Goal: Task Accomplishment & Management: Complete application form

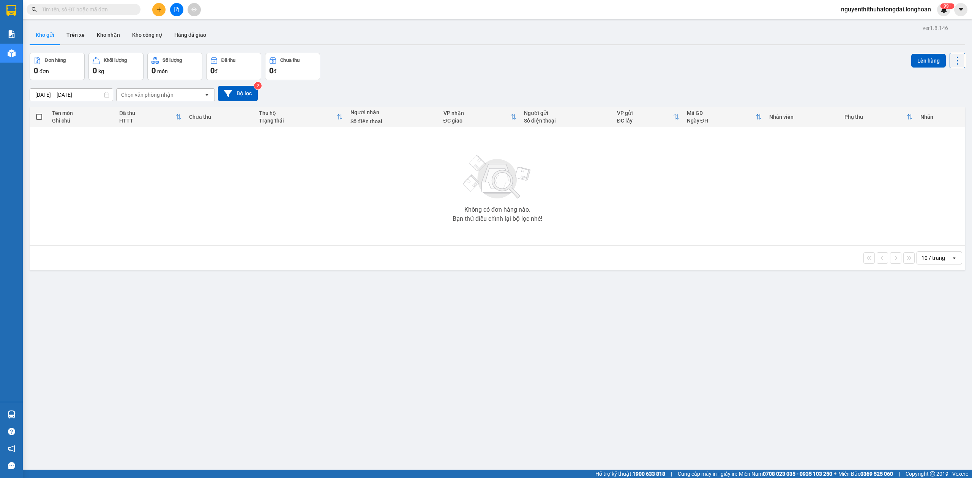
click at [72, 7] on input "text" at bounding box center [87, 9] width 90 height 8
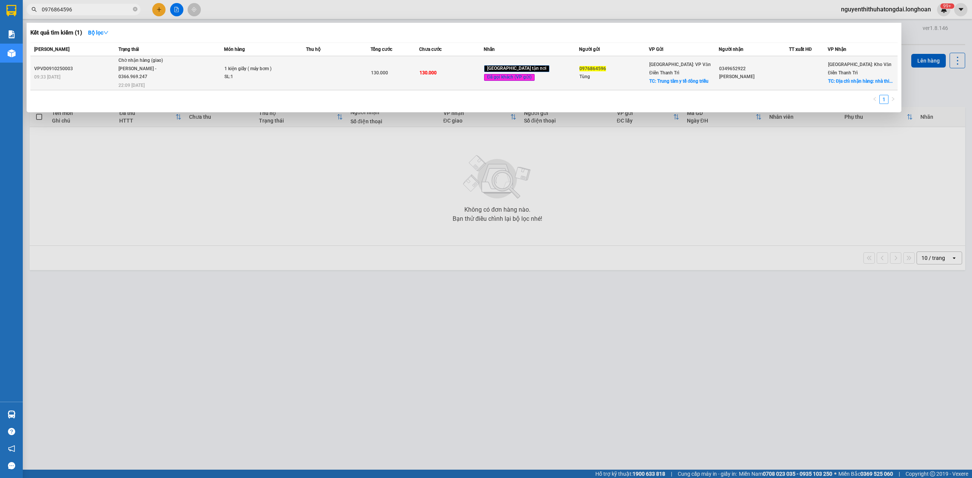
type input "0976864596"
click at [207, 59] on span "Chờ nhận hàng (giao) [PERSON_NAME] - 0366.969.247 22:09 [DATE]" at bounding box center [171, 73] width 106 height 32
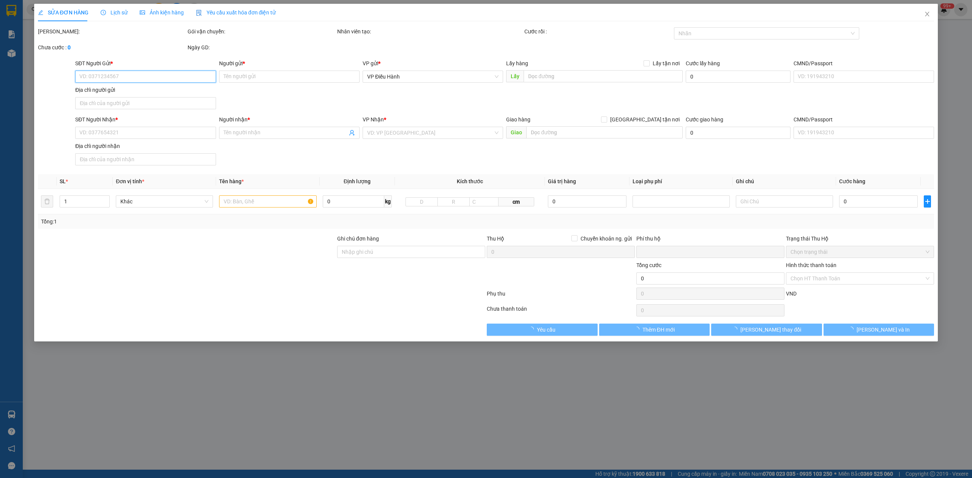
type input "0976864596"
type input "Tùng"
checkbox input "true"
type input "Trung tâm y tế đông triều"
type input "0349652922"
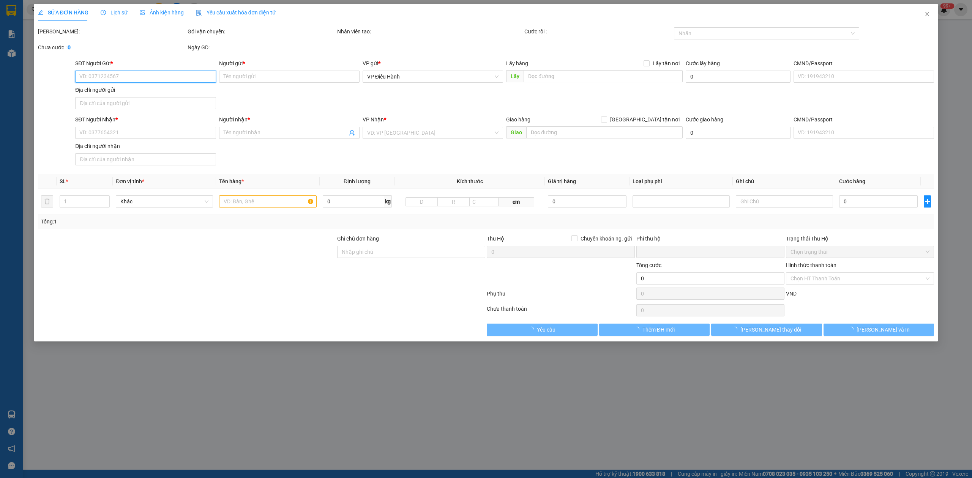
type input "Hoàng Tú"
checkbox input "true"
type input "Địa chỉ nhận hàng: nhà thi đấu việt hùng ,đông anh , hà nội"
type input "0"
type input "130.000"
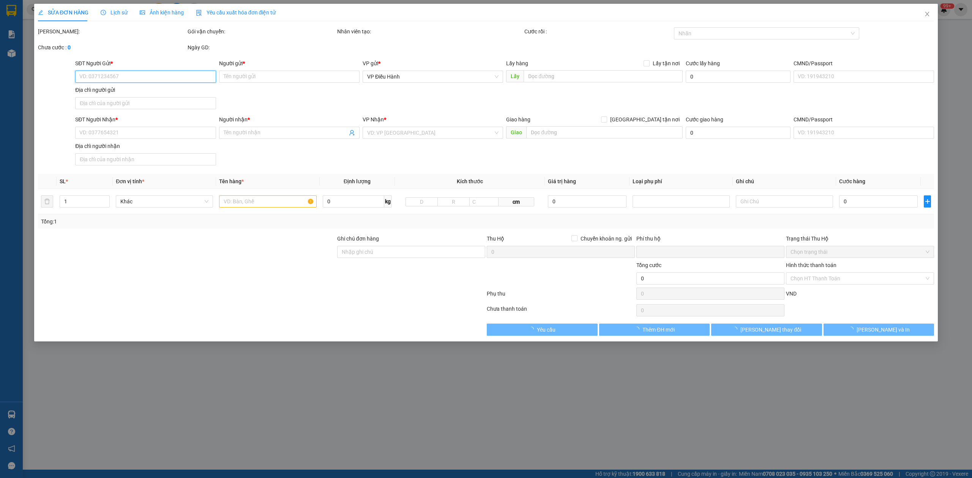
type input "130.000"
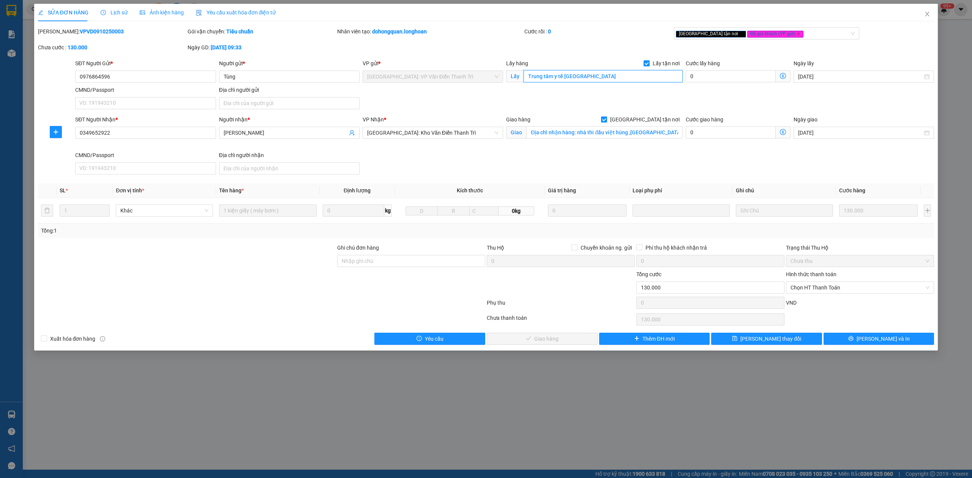
click at [604, 76] on input "Trung tâm y tế đông triều" at bounding box center [603, 76] width 159 height 12
click at [109, 11] on span "Lịch sử" at bounding box center [114, 12] width 27 height 6
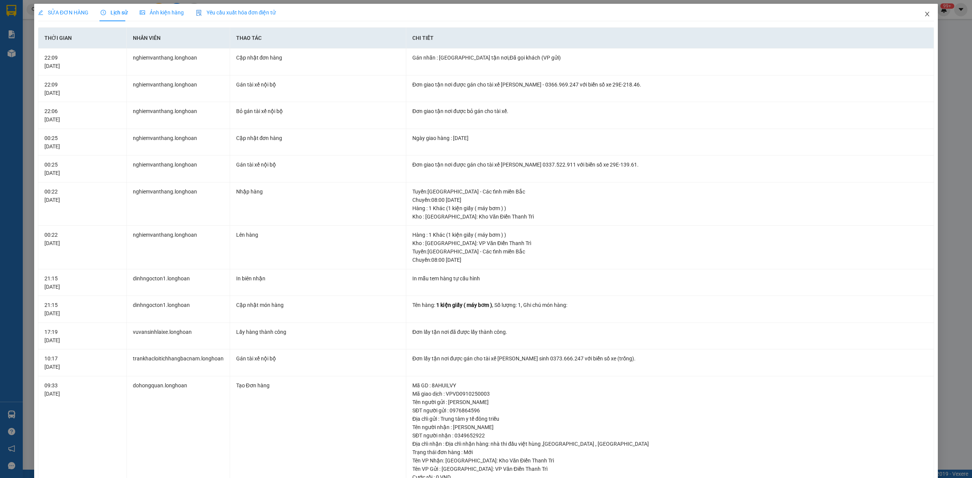
drag, startPoint x: 919, startPoint y: 17, endPoint x: 207, endPoint y: 5, distance: 711.6
click at [924, 17] on icon "close" at bounding box center [927, 14] width 6 height 6
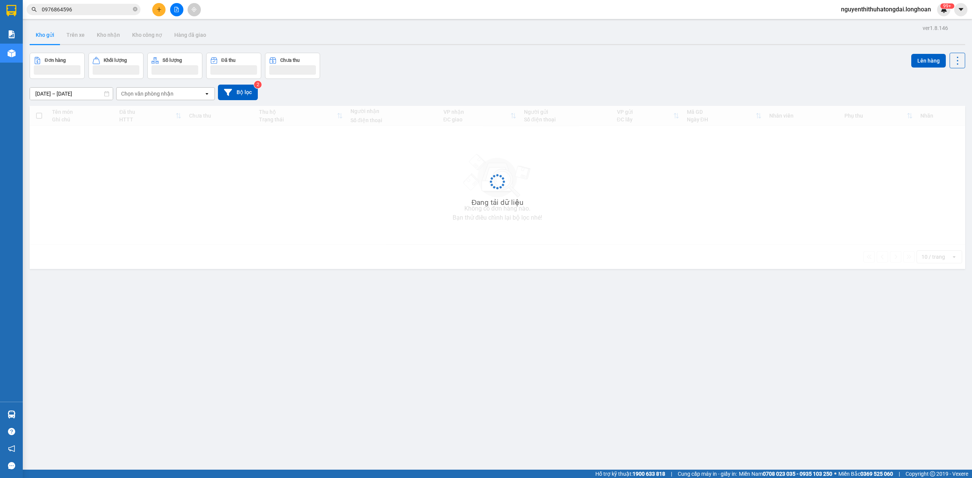
click at [112, 8] on input "0976864596" at bounding box center [87, 9] width 90 height 8
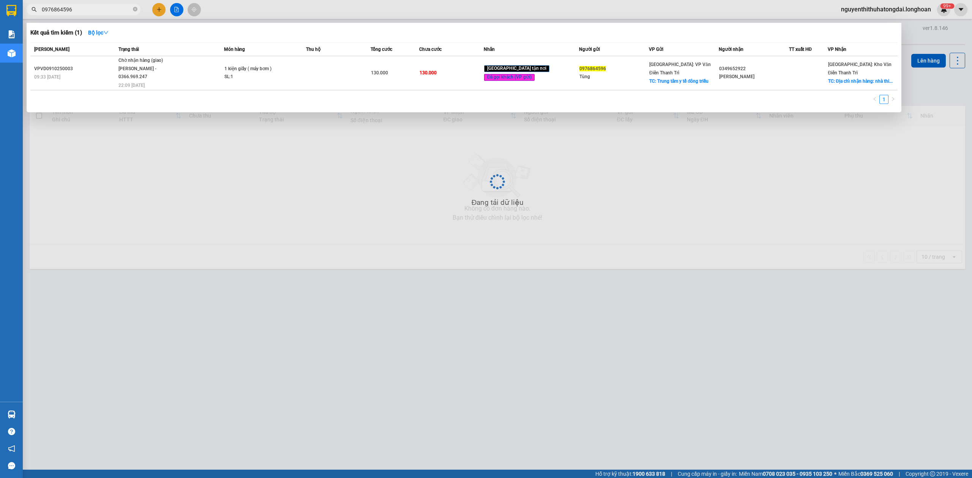
click at [112, 8] on input "0976864596" at bounding box center [87, 9] width 90 height 8
paste input "07672709"
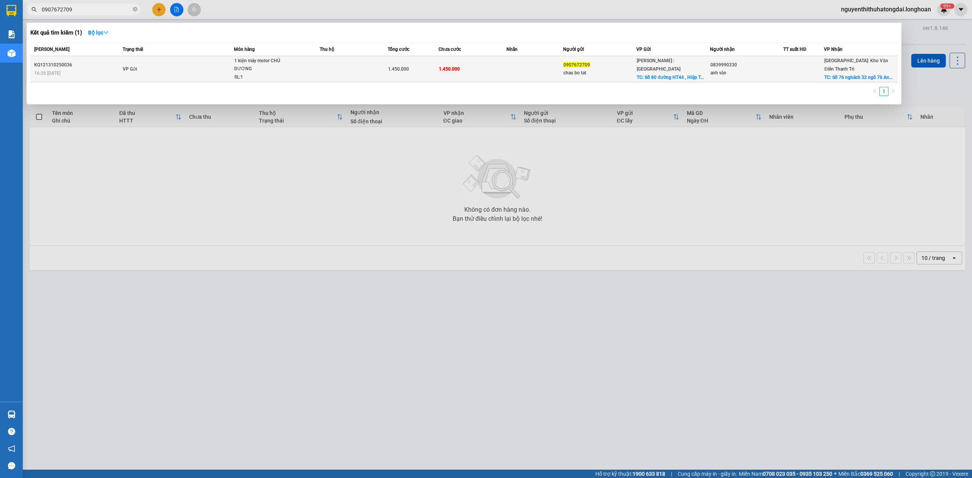
type input "0907672709"
click at [157, 74] on td "VP Gửi" at bounding box center [177, 69] width 113 height 26
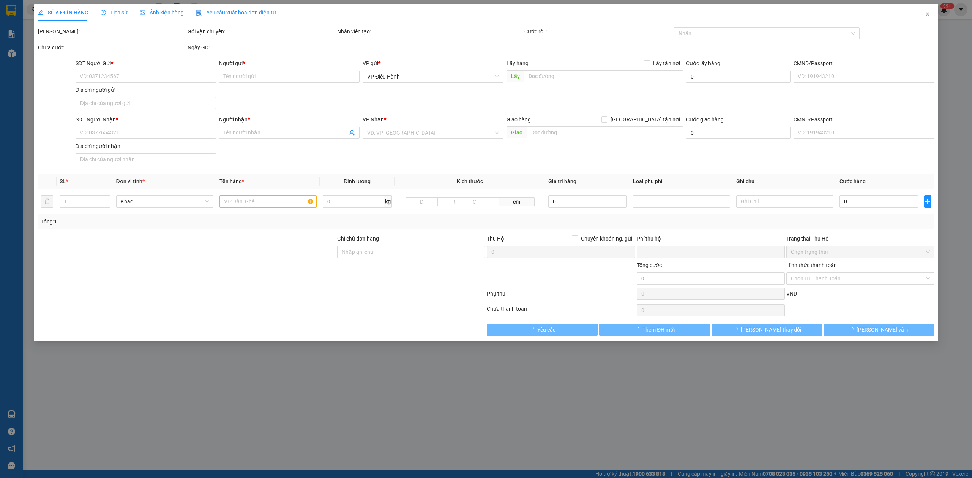
type input "0907672709"
type input "chau bo tat"
checkbox input "true"
type input "Số 80 đường HT44 , Hiệp Thành, quận 12, tp. Hồ Chí Minh"
type input "0839990330"
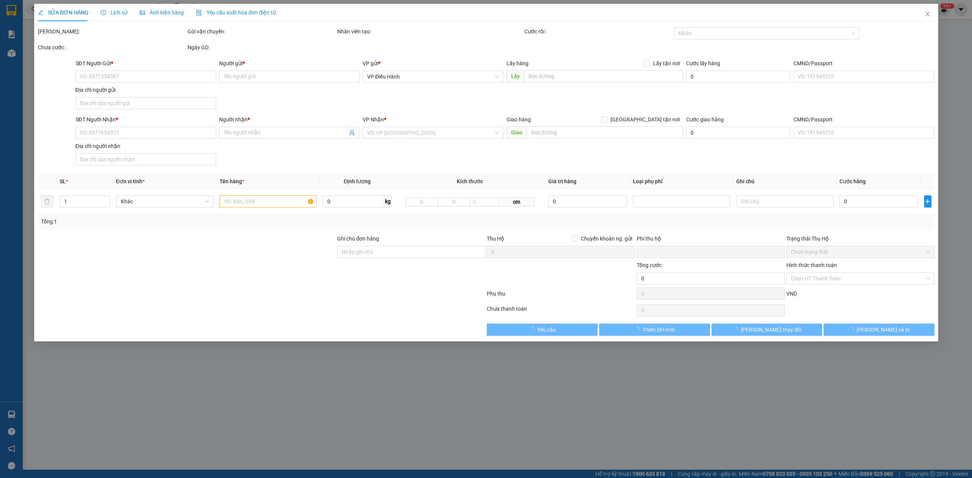
type input "anh văn"
checkbox input "true"
type input "Số 76 nghách 32 ngõ 76 An Dương, P. Hồng Hà, Tp. Hà Nội"
type input "0"
type input "1.450.000"
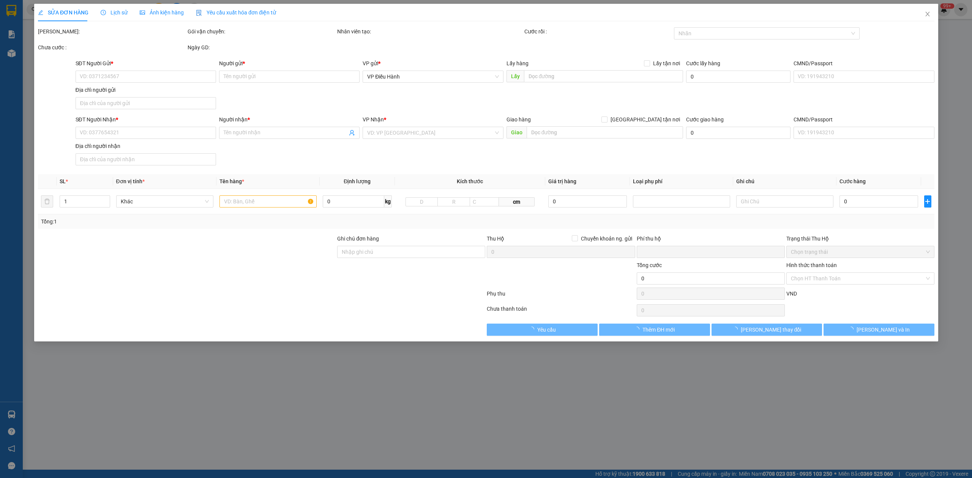
type input "1.450.000"
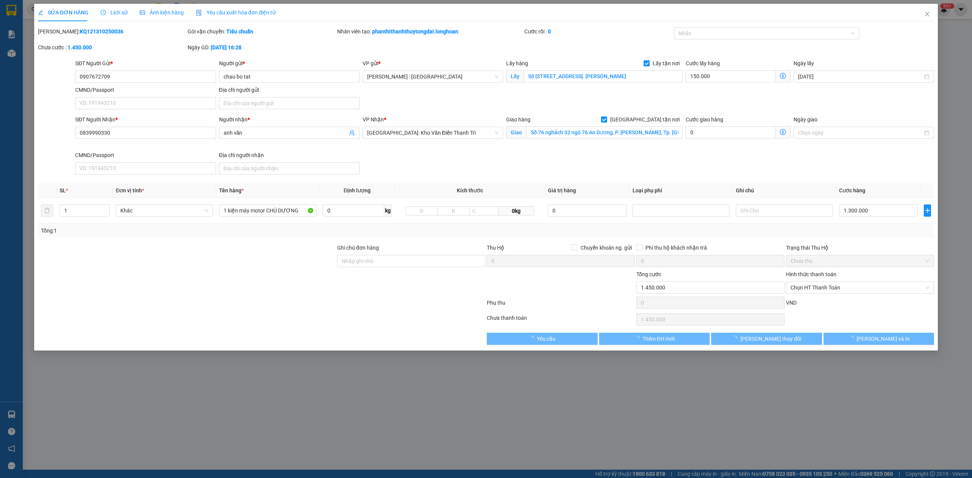
click at [116, 11] on span "Lịch sử" at bounding box center [114, 12] width 27 height 6
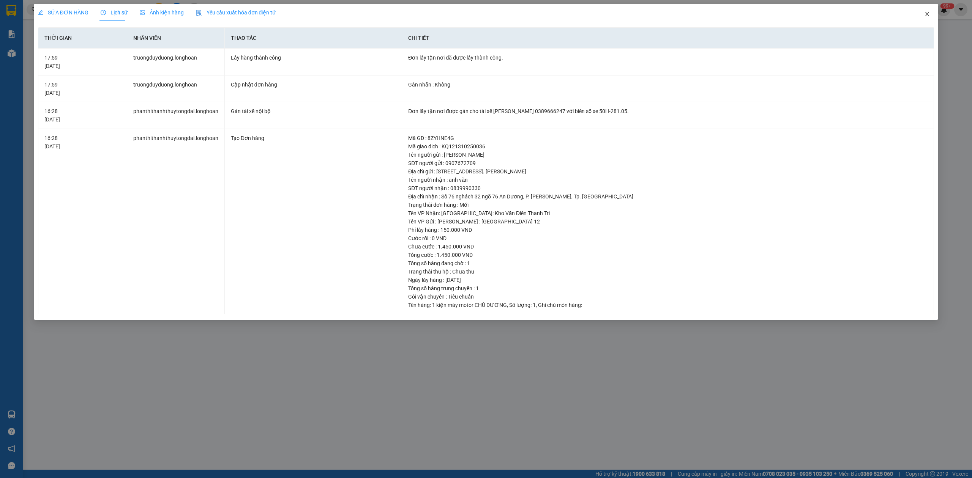
click at [926, 17] on icon "close" at bounding box center [927, 14] width 6 height 6
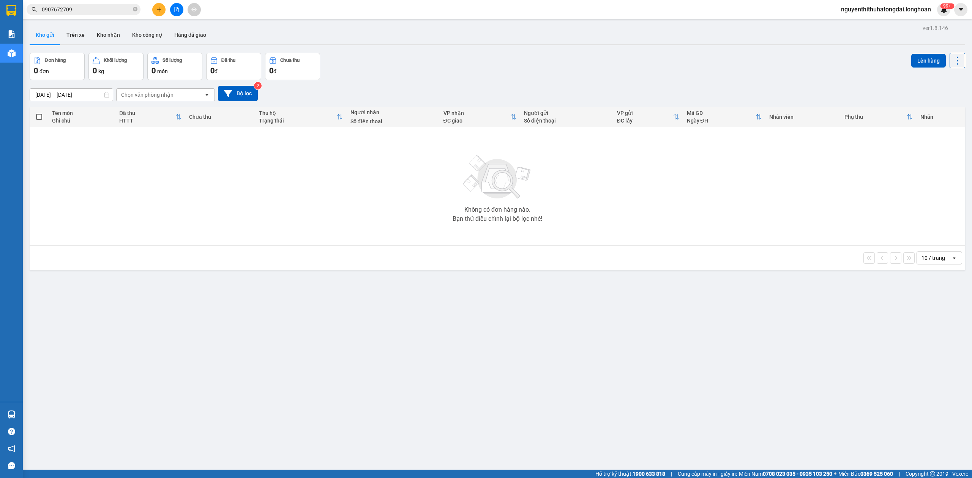
click at [62, 7] on input "0907672709" at bounding box center [87, 9] width 90 height 8
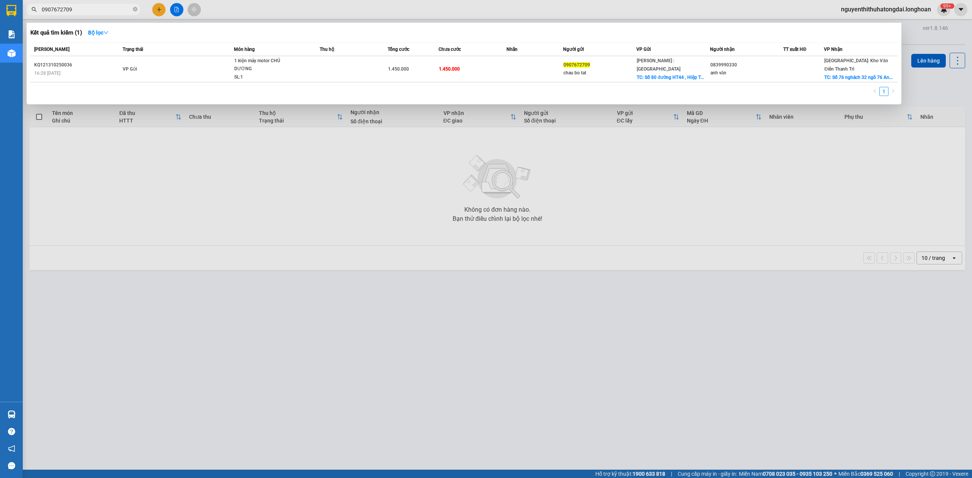
click at [62, 7] on input "0907672709" at bounding box center [87, 9] width 90 height 8
paste input "88081111"
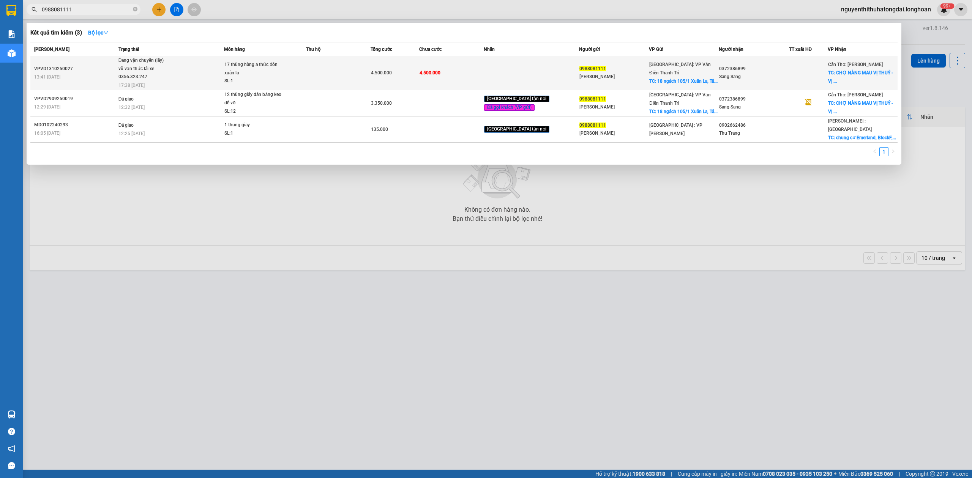
type input "0988081111"
click at [216, 67] on span "Đang vận chuyển (lấy) vũ văn thức lái xe 0356.323.247 17:38 - 13/10" at bounding box center [171, 73] width 106 height 32
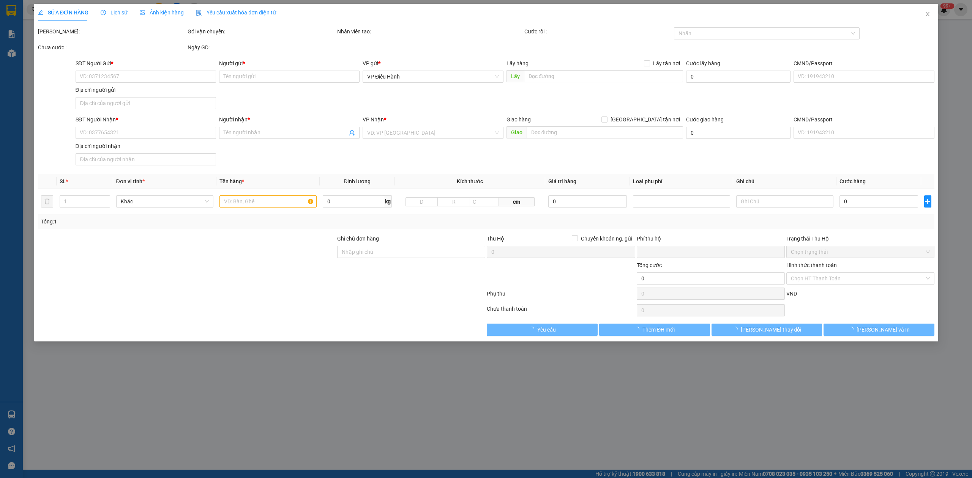
type input "0988081111"
type input "Lệ Quyên"
checkbox input "true"
type input "18 ngách 105/1 Xuân La, Tây Hồ, HN"
type input "0372386899"
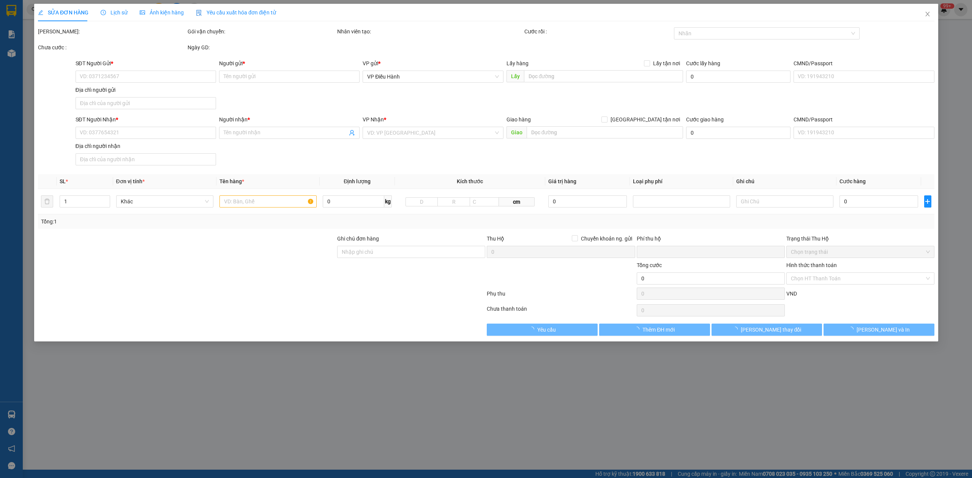
type input "Sang Sang"
checkbox input "true"
type input "CHỢ NÀNG MAU VỊ THUỶ - VỊ THANH - Hậu Giang"
type input "0"
type input "4.500.000"
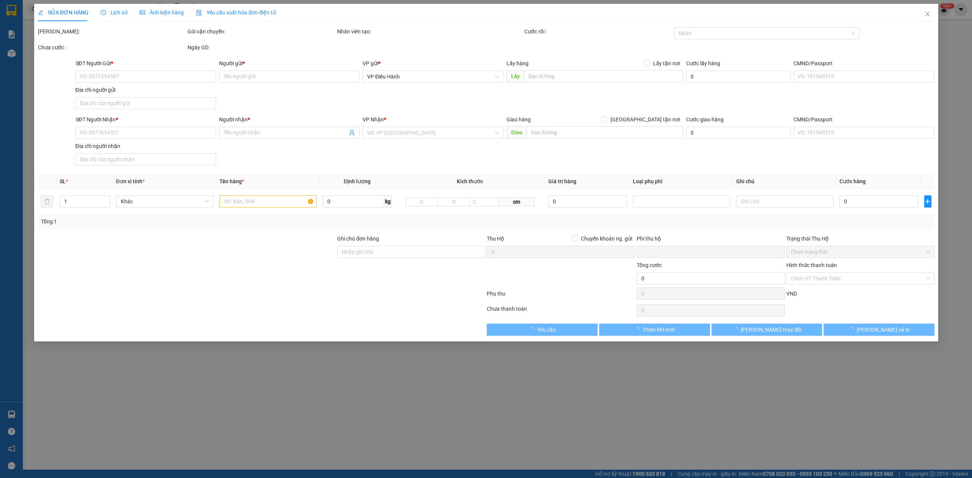
type input "4.500.000"
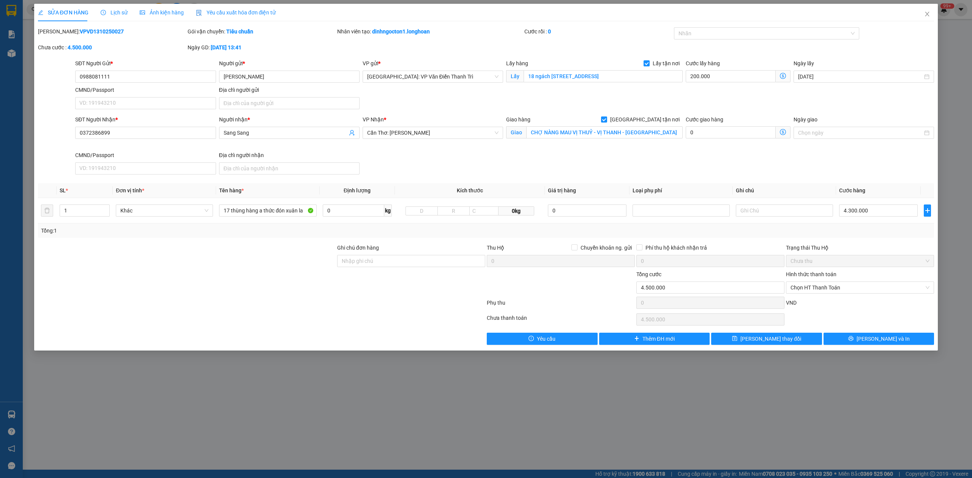
click at [122, 14] on span "Lịch sử" at bounding box center [114, 12] width 27 height 6
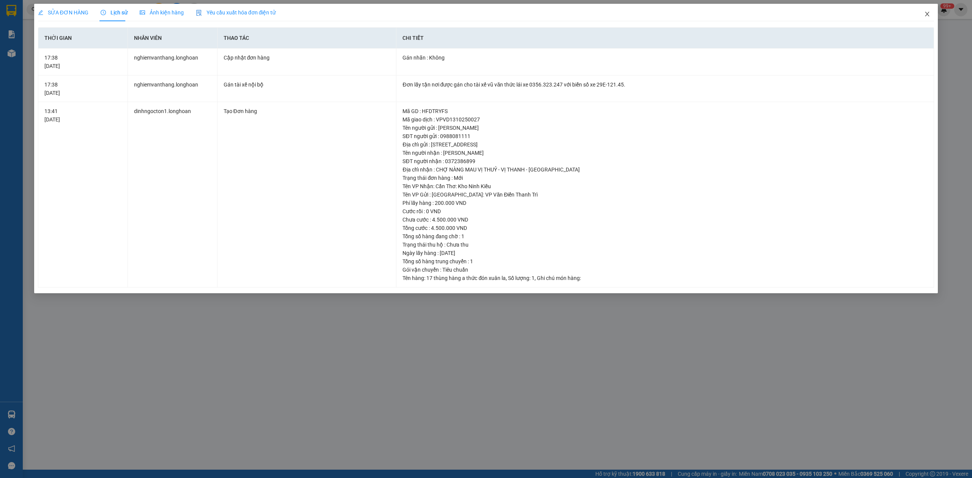
click at [925, 16] on icon "close" at bounding box center [927, 14] width 6 height 6
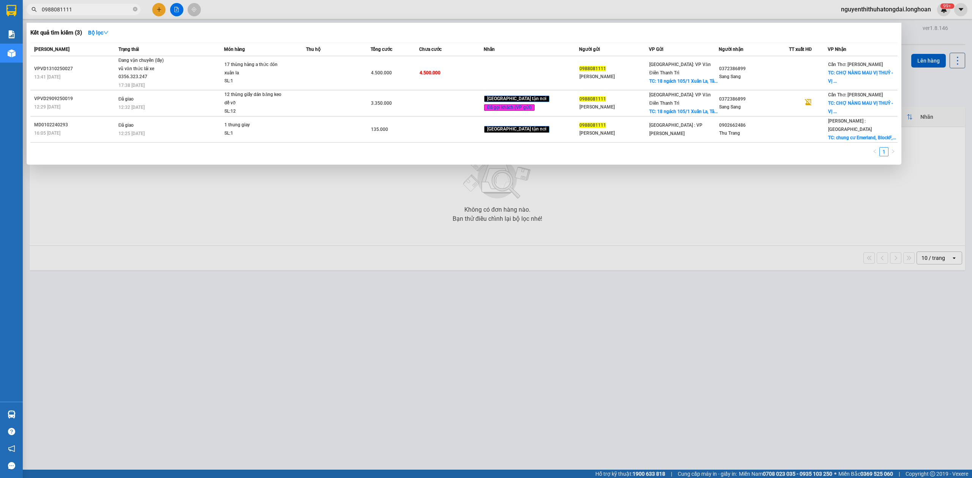
click at [105, 10] on input "0988081111" at bounding box center [87, 9] width 90 height 8
paste input "386652626"
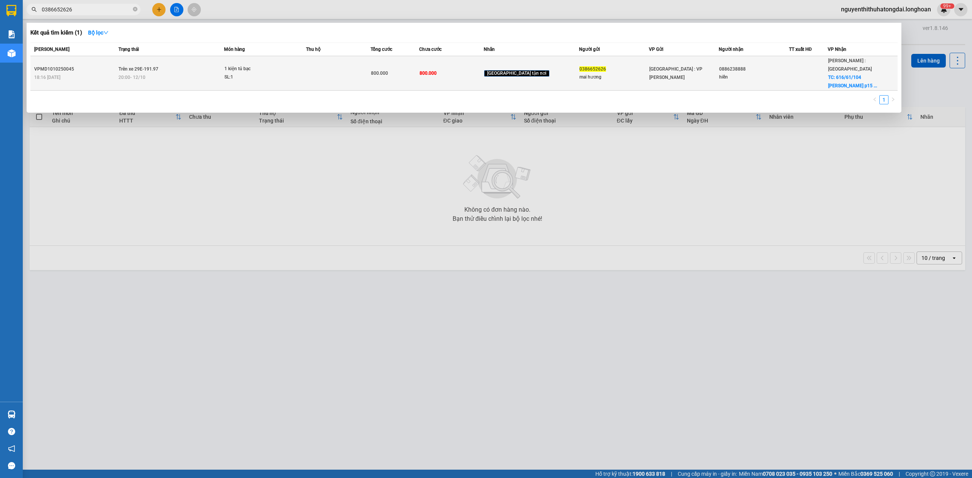
type input "0386652626"
click at [202, 62] on td "Trên xe 29E-191.97 20:00 - 12/10" at bounding box center [171, 73] width 108 height 35
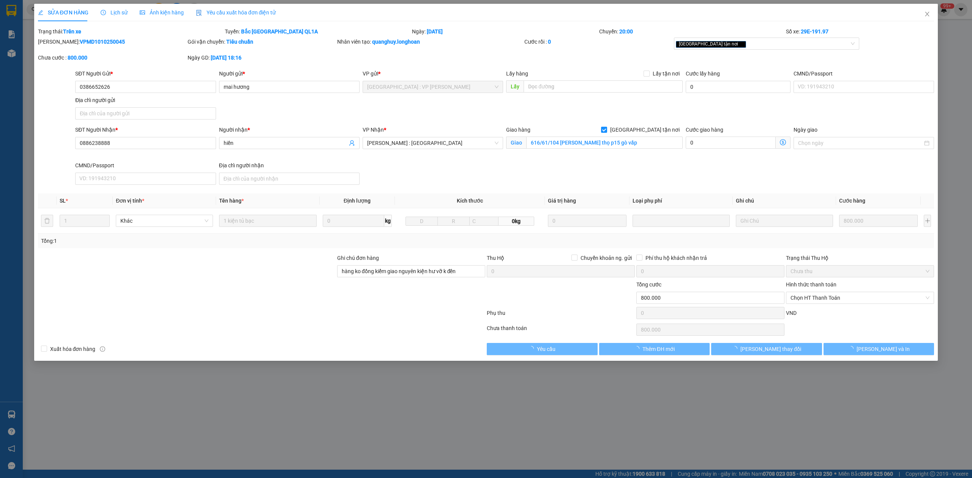
type input "0386652626"
type input "mai hương"
type input "0886238888"
type input "hiền"
checkbox input "true"
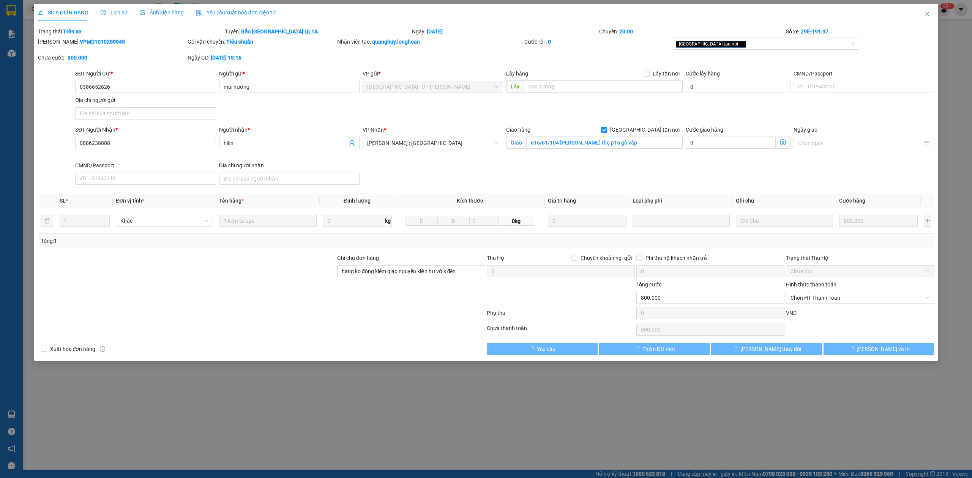
type input "616/61/104 lê đức thọ p15 gò vấp"
type input "hàng ko đồng kiểm giao nguyên kiện hư vỡ k đền"
type input "0"
type input "800.000"
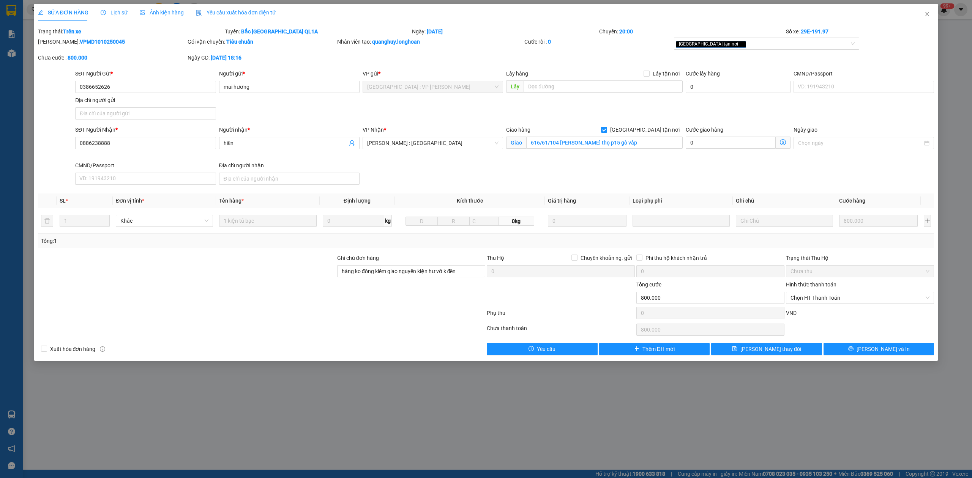
click at [107, 5] on div "Lịch sử" at bounding box center [114, 12] width 27 height 17
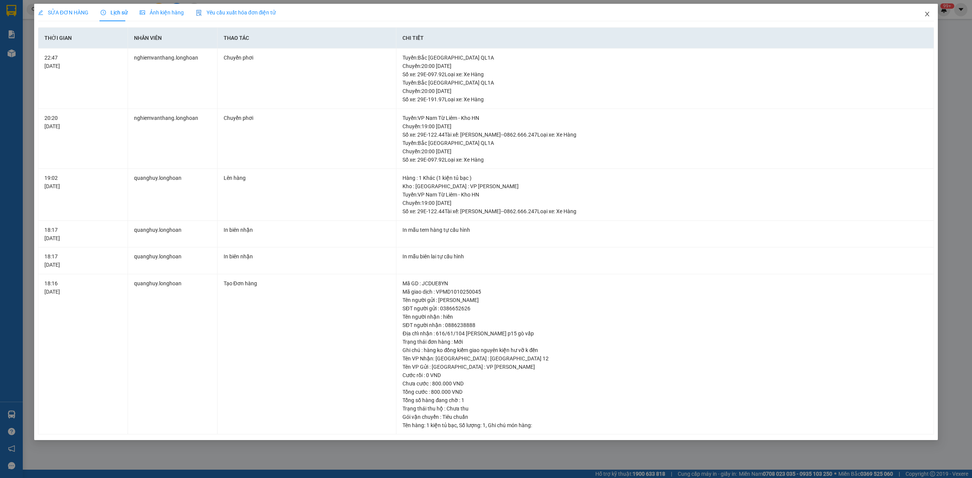
click at [929, 19] on span "Close" at bounding box center [926, 14] width 21 height 21
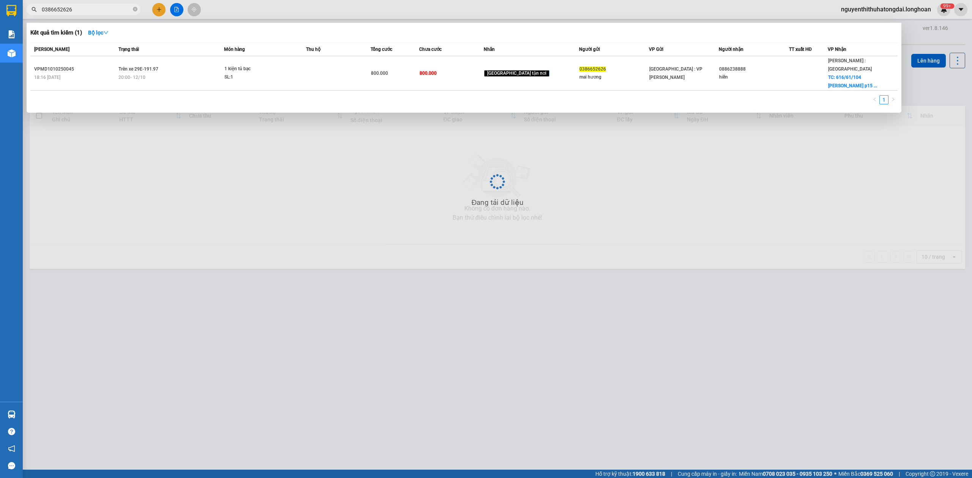
click at [57, 5] on input "0386652626" at bounding box center [87, 9] width 90 height 8
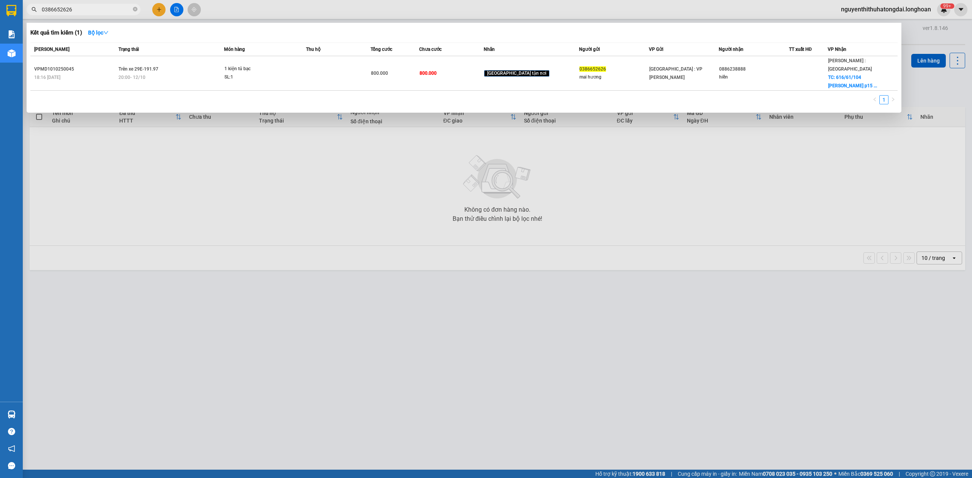
paste input "977309160"
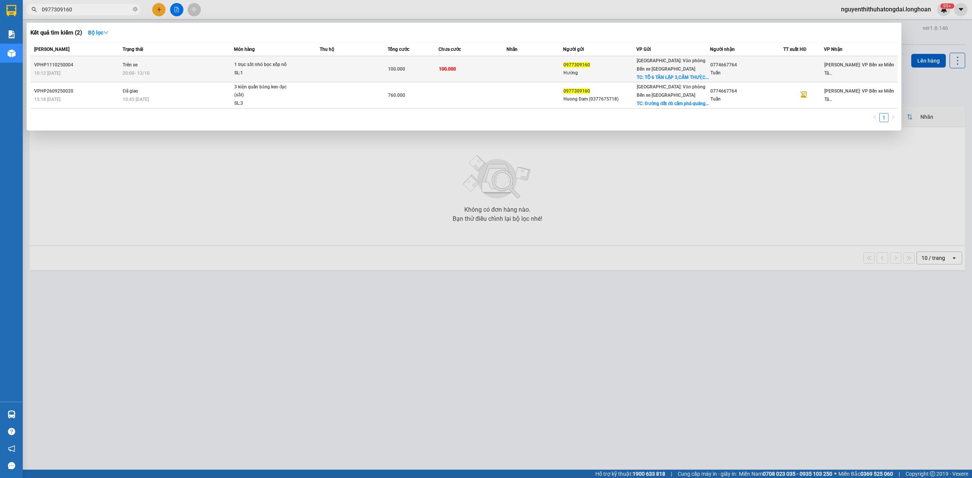
type input "0977309160"
click at [451, 61] on td "100.000" at bounding box center [473, 69] width 68 height 26
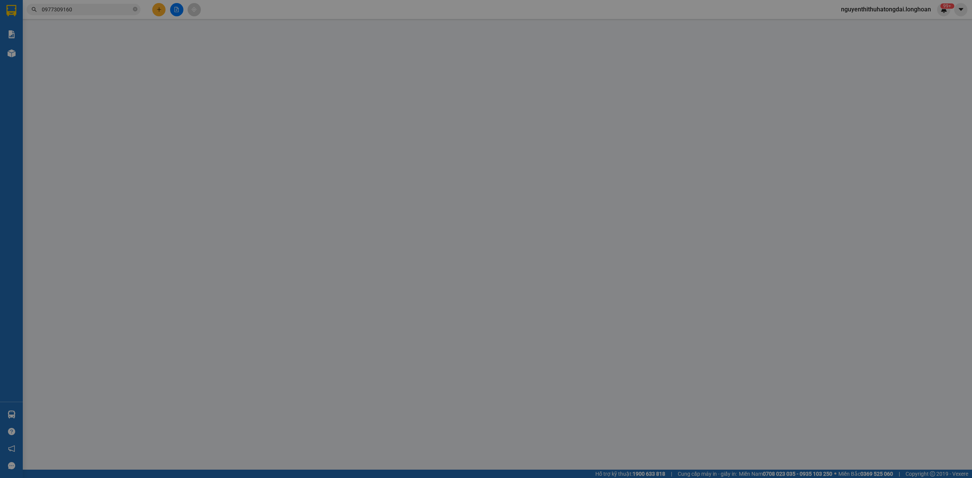
type input "0977309160"
type input "Hướng"
checkbox input "true"
type input "TỔ 6 TÂN LẬP 3,CẨM THUỶ,CẨM THUỶ,QUẢNG NINH"
type input "0774667764"
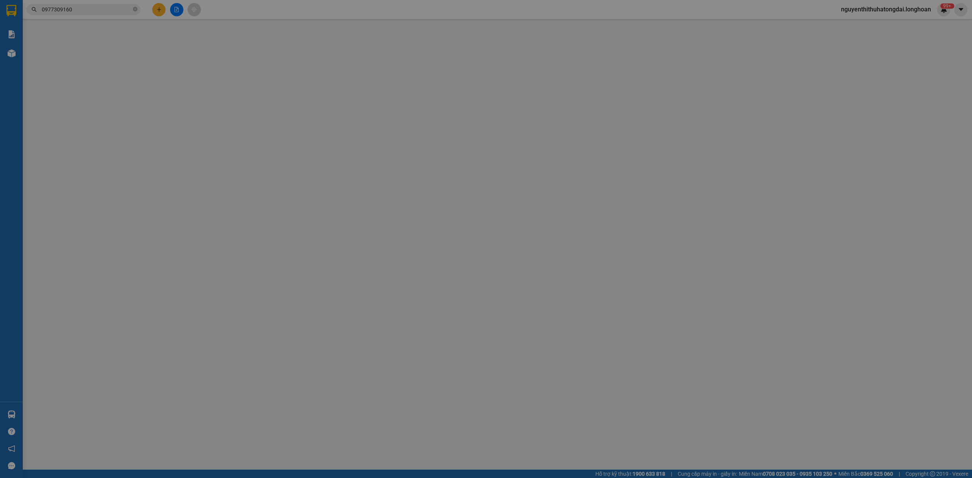
type input "Tuấn"
type input "0"
type input "100.000"
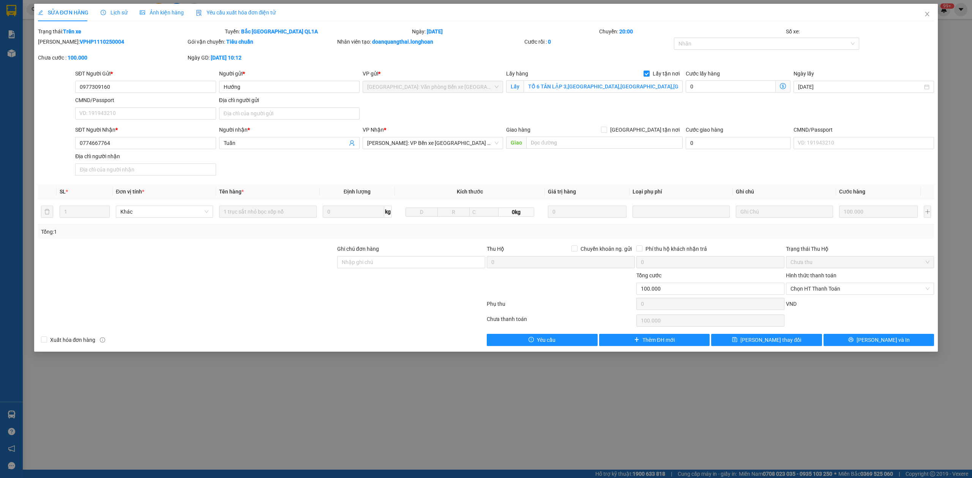
click at [109, 11] on span "Lịch sử" at bounding box center [114, 12] width 27 height 6
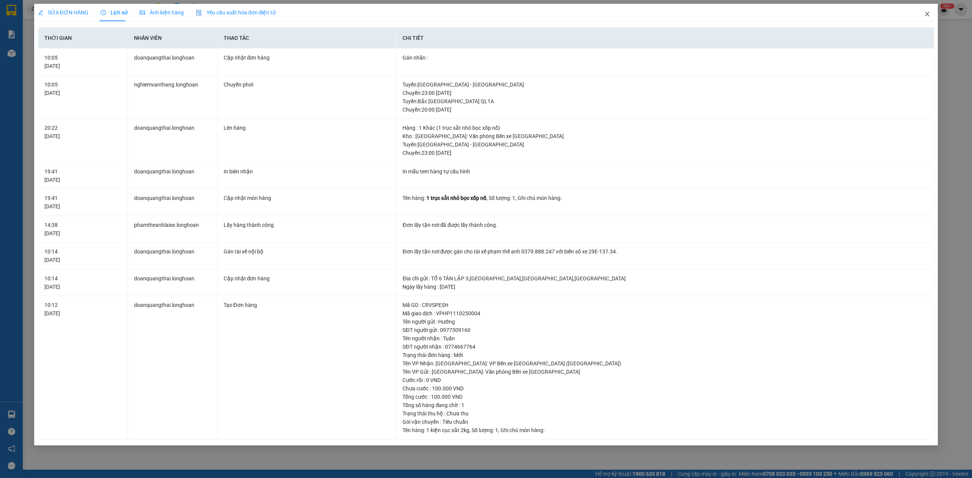
click at [919, 14] on span "Close" at bounding box center [926, 14] width 21 height 21
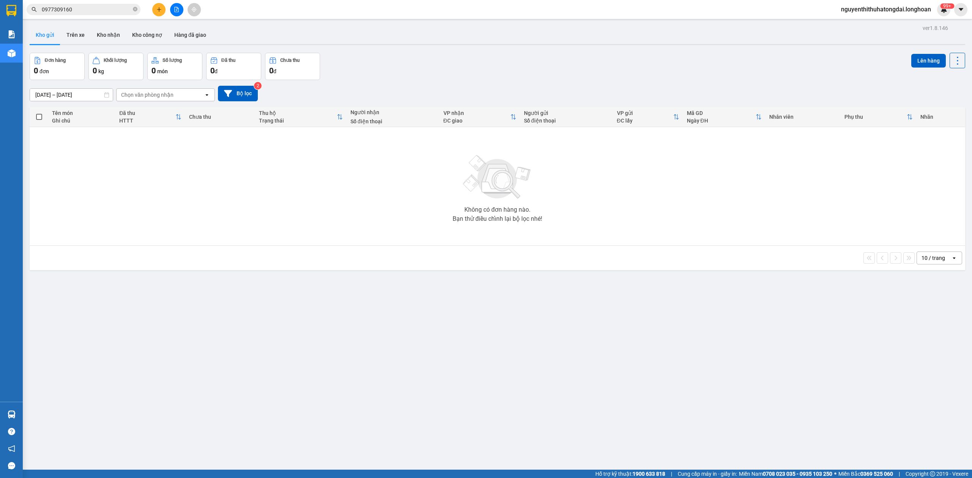
click at [72, 11] on input "0977309160" at bounding box center [87, 9] width 90 height 8
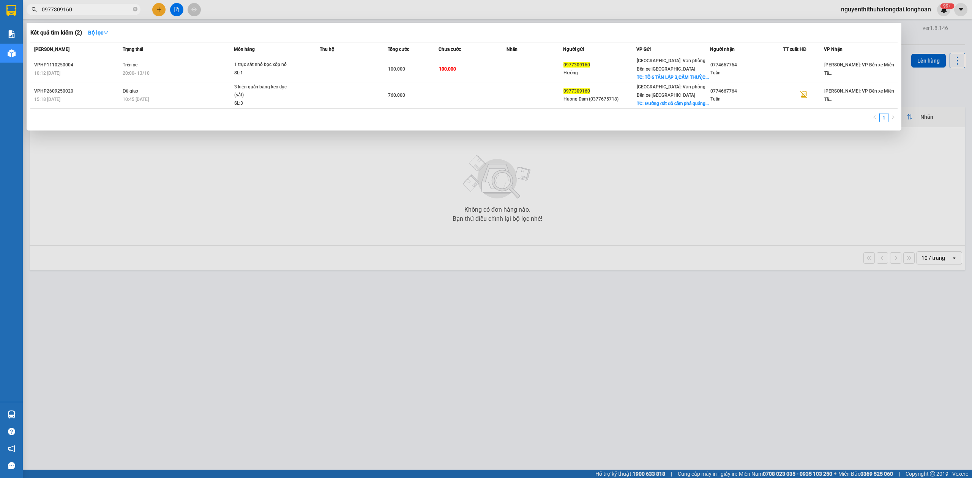
click at [72, 11] on input "0977309160" at bounding box center [87, 9] width 90 height 8
paste input "867721313"
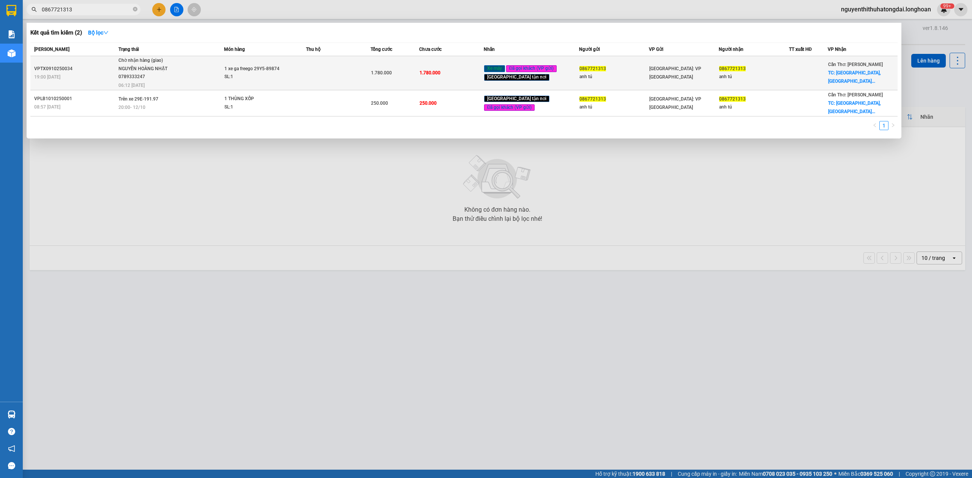
type input "0867721313"
click at [170, 77] on div "NGUYẾN HOÀNG NHẬT 0789333247" at bounding box center [146, 73] width 57 height 16
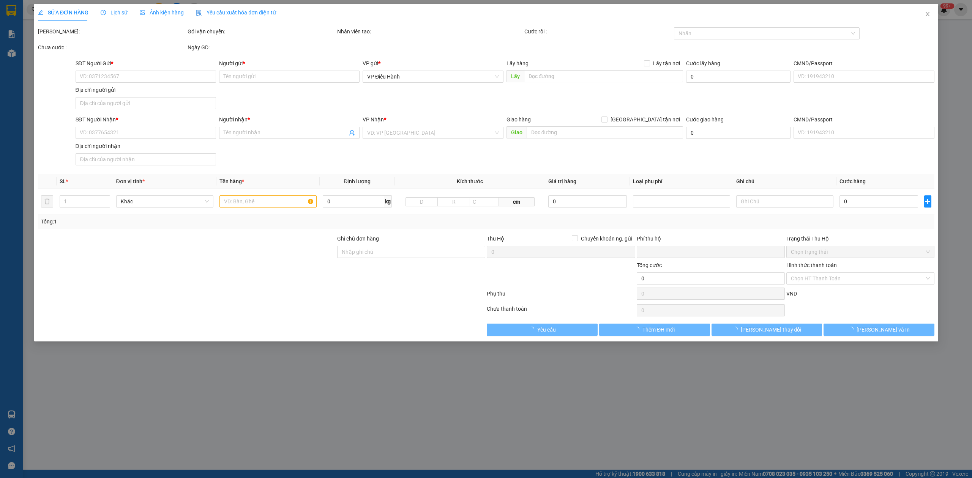
type input "0867721313"
type input "anh tú"
type input "0867721313"
type input "anh tú"
checkbox input "true"
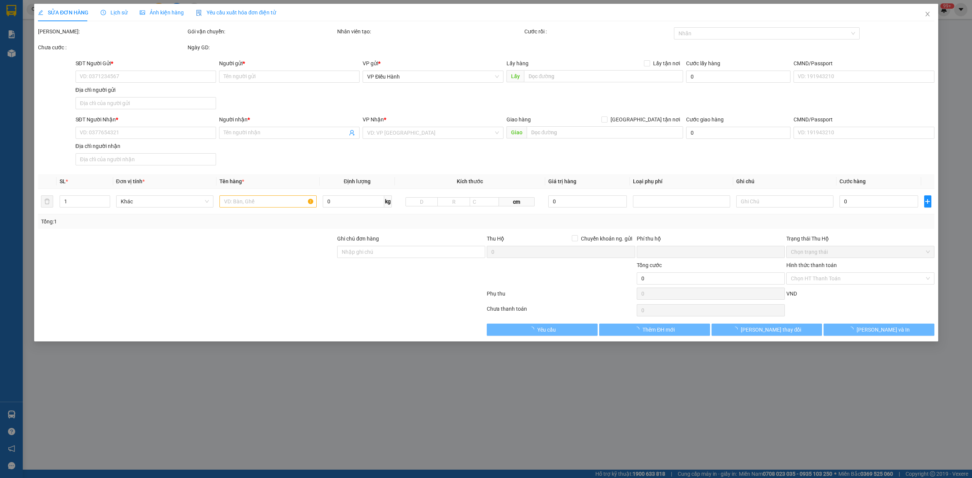
type input "Venice Hotel Phú Quốc, Đường Venice, An Thới, Phú Quốc, Kiên Giang"
type input "không chìa khóa k giấy tờ"
type input "0"
type input "1.780.000"
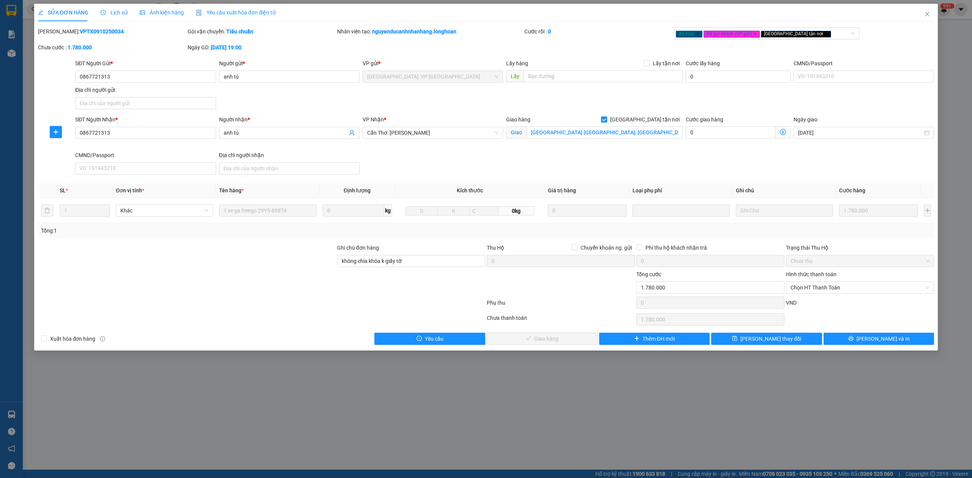
click at [117, 9] on span "Lịch sử" at bounding box center [114, 12] width 27 height 6
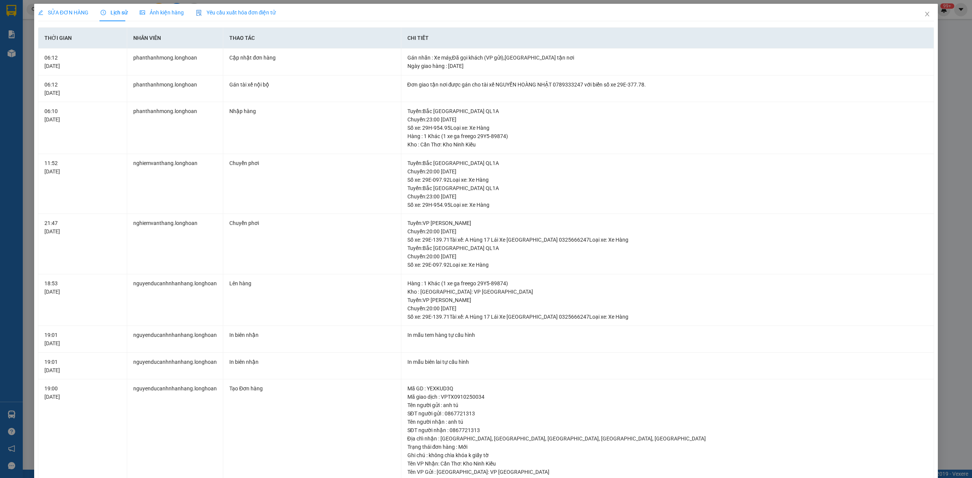
click at [72, 10] on span "SỬA ĐƠN HÀNG" at bounding box center [63, 12] width 50 height 6
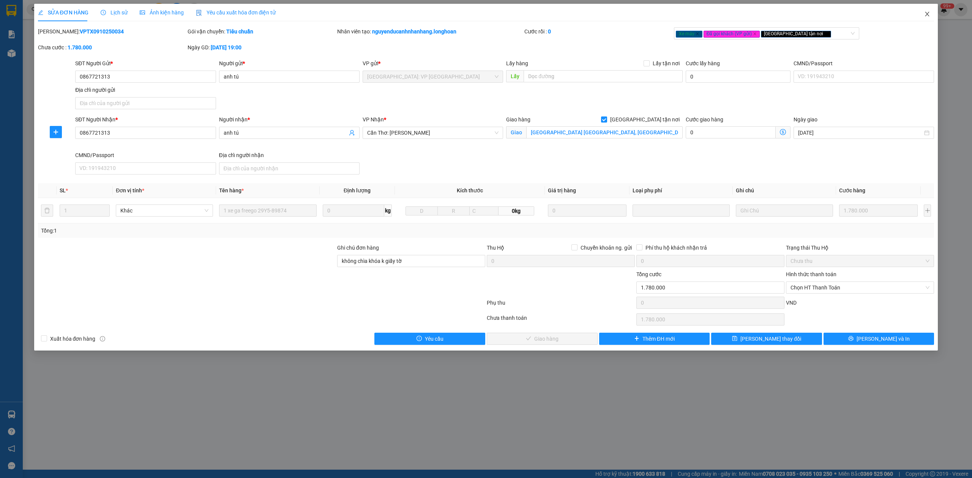
click at [934, 16] on span "Close" at bounding box center [926, 14] width 21 height 21
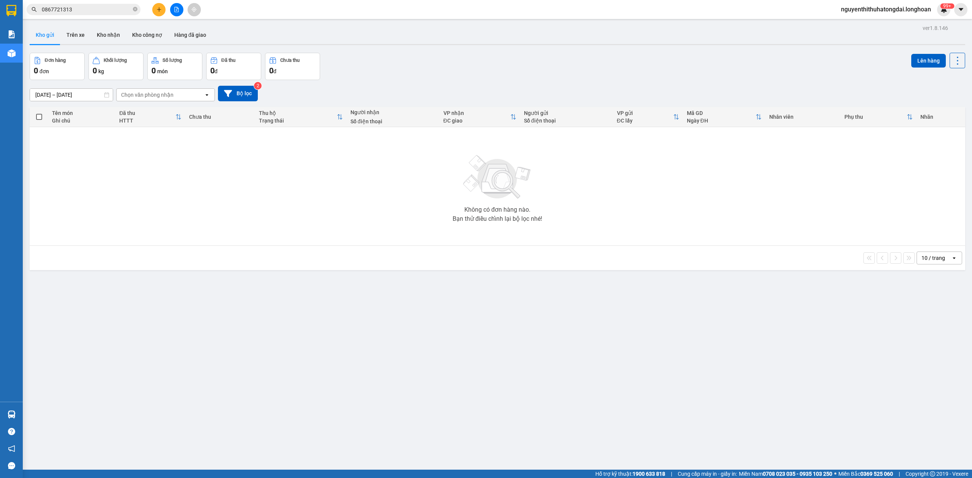
click at [113, 11] on input "0867721313" at bounding box center [87, 9] width 90 height 8
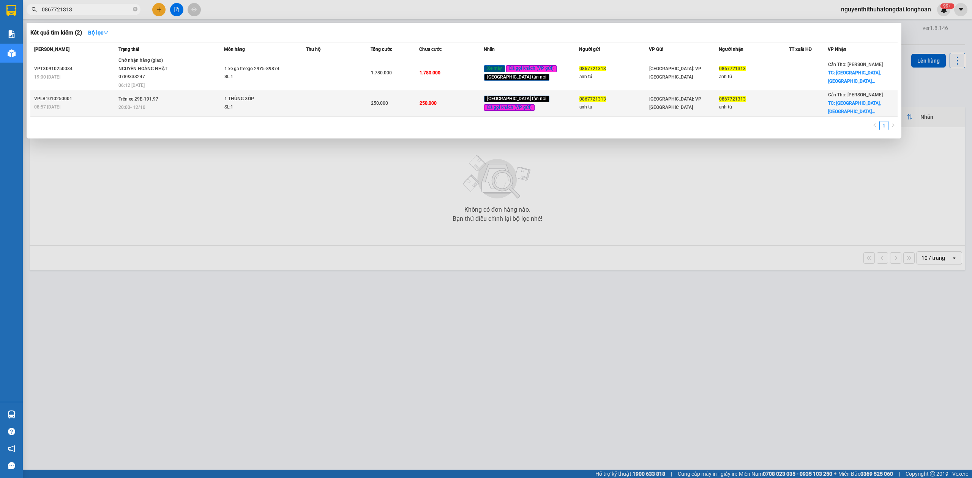
click at [259, 103] on div "SL: 1" at bounding box center [252, 107] width 57 height 8
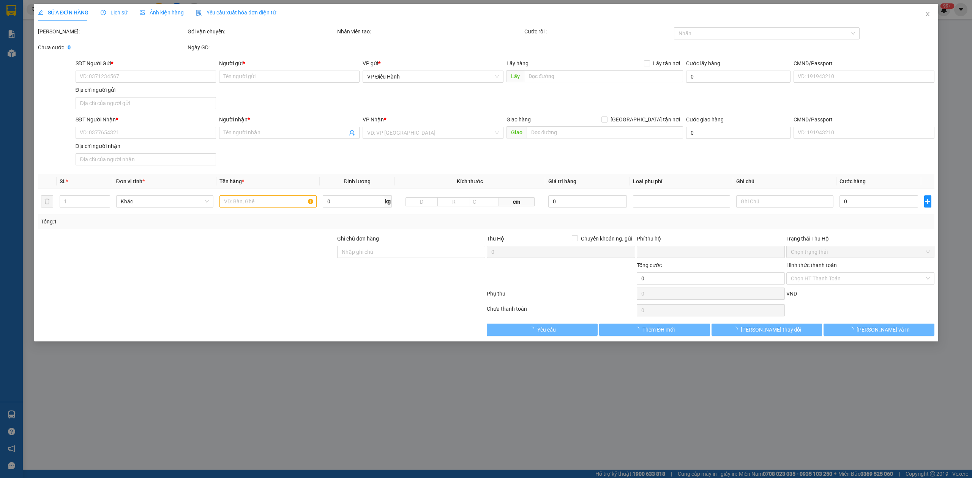
type input "0867721313"
type input "anh tú"
type input "0867721313"
type input "anh tú"
checkbox input "true"
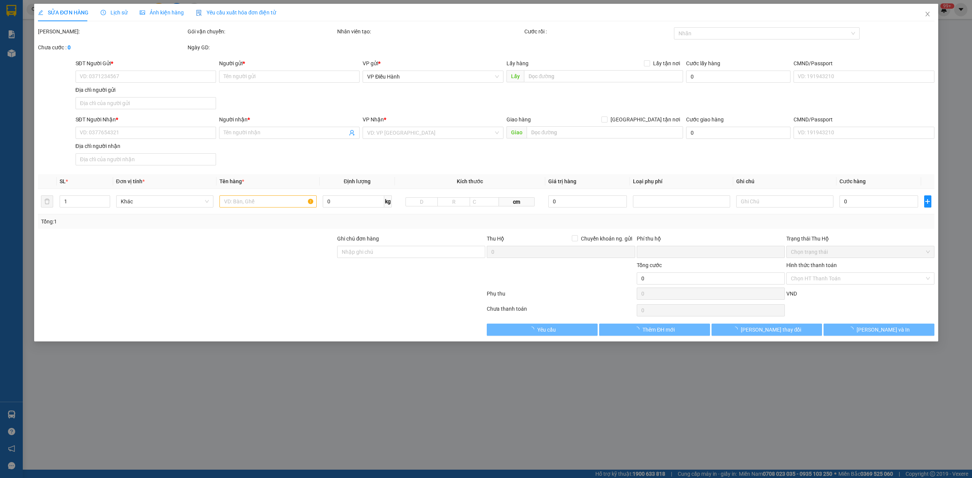
type input "Venice Hotel Phú Quốc, Đường Venice, An Thới, Phú Quốc, Kiên Giang"
type input "HÀNG DỄ VỠ, NHẸ TAY HƯ VỠ KHÔNG ĐỀN GIÁ TRỊ HÀNG"
type input "0"
type input "250.000"
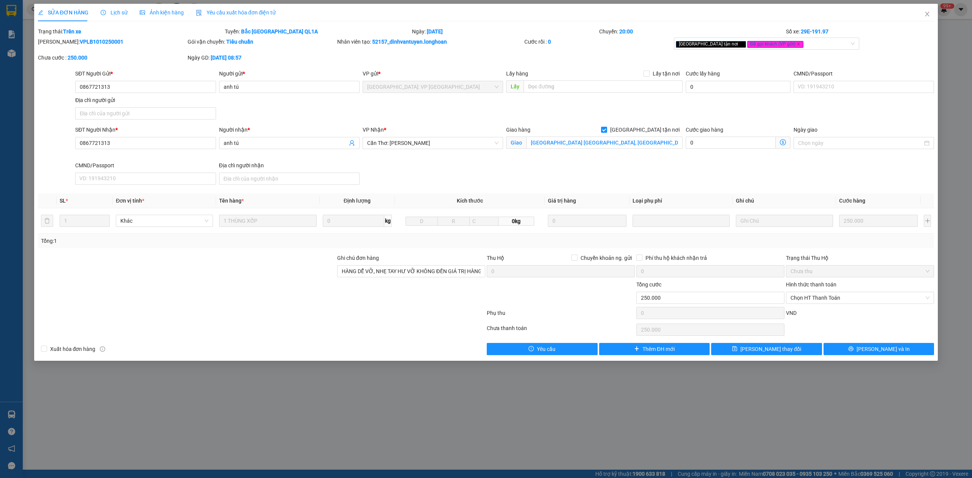
click at [120, 17] on div "Lịch sử" at bounding box center [114, 12] width 27 height 17
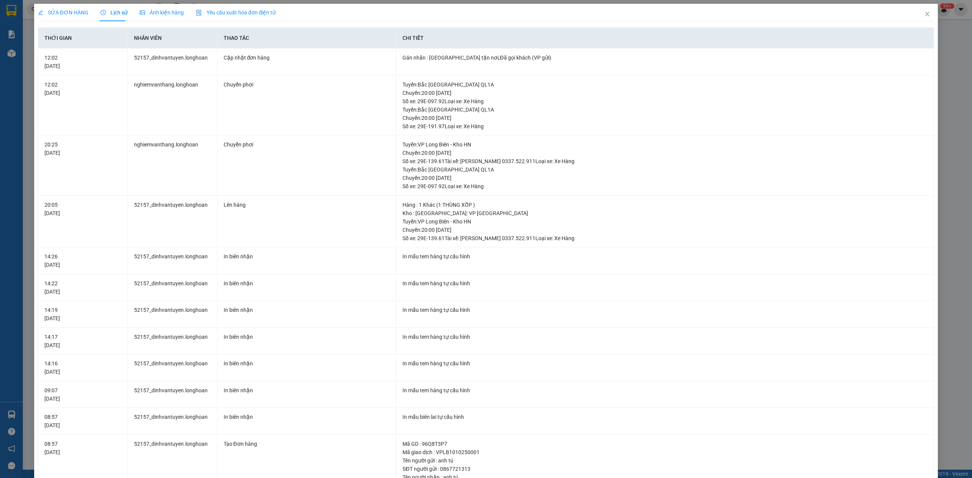
click at [53, 22] on div "SỬA ĐƠN HÀNG Lịch sử Ảnh kiện hàng Yêu cầu xuất hóa đơn điện tử Total Paid Fee …" at bounding box center [486, 300] width 896 height 592
click at [64, 14] on span "SỬA ĐƠN HÀNG" at bounding box center [63, 12] width 50 height 6
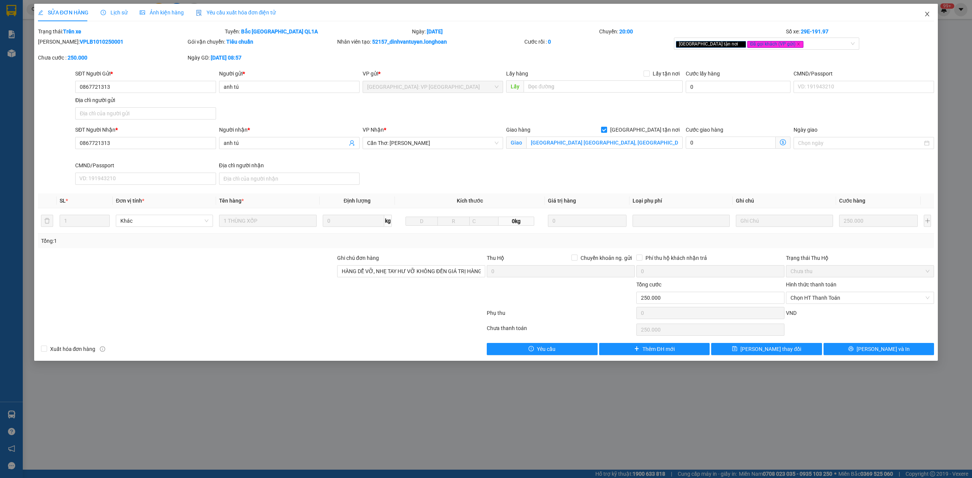
click at [924, 17] on icon "close" at bounding box center [927, 14] width 6 height 6
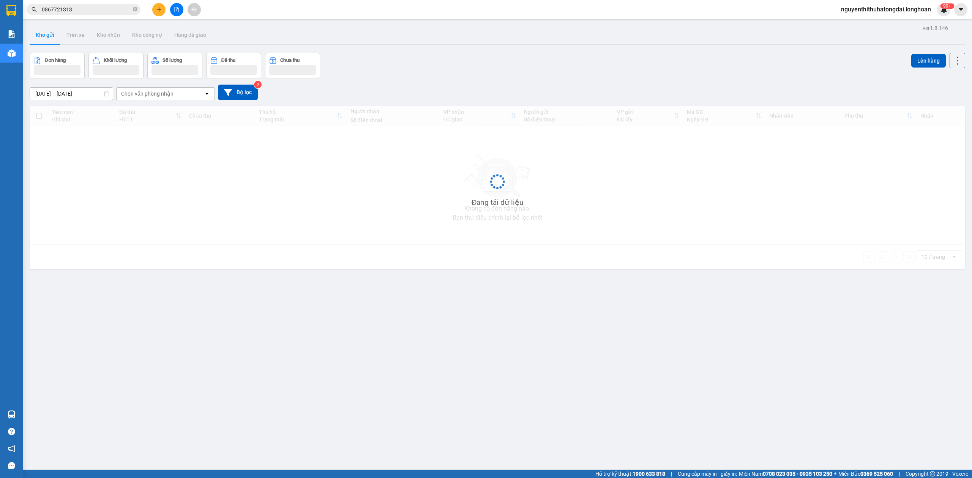
click at [77, 6] on input "0867721313" at bounding box center [87, 9] width 90 height 8
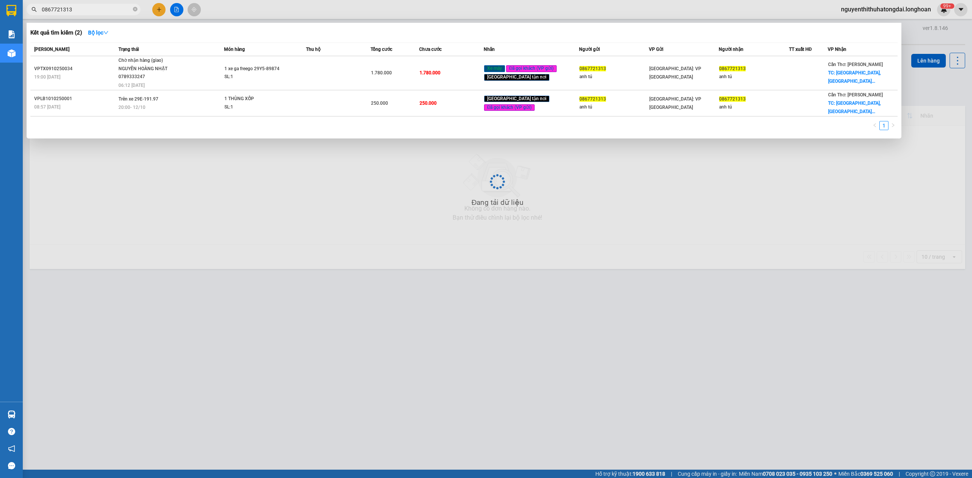
click at [77, 6] on input "0867721313" at bounding box center [87, 9] width 90 height 8
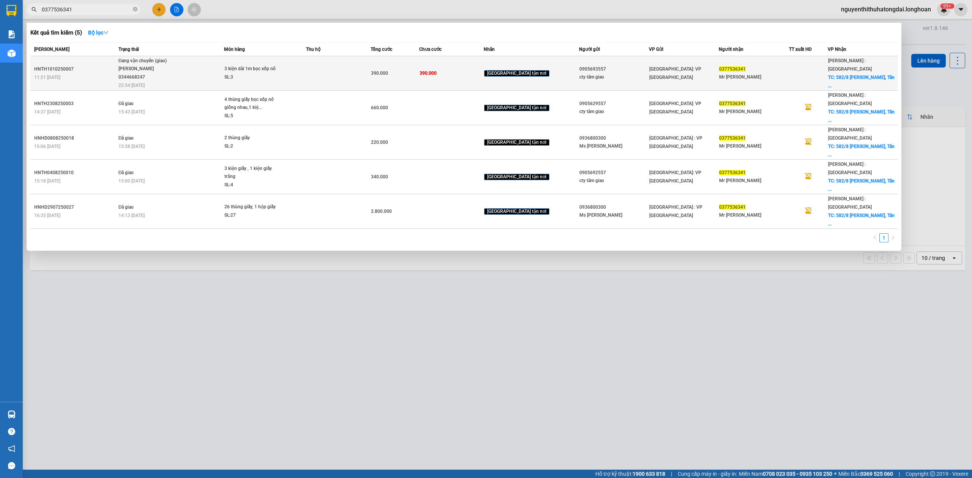
type input "0377536341"
click at [281, 77] on div "SL: 3" at bounding box center [252, 77] width 57 height 8
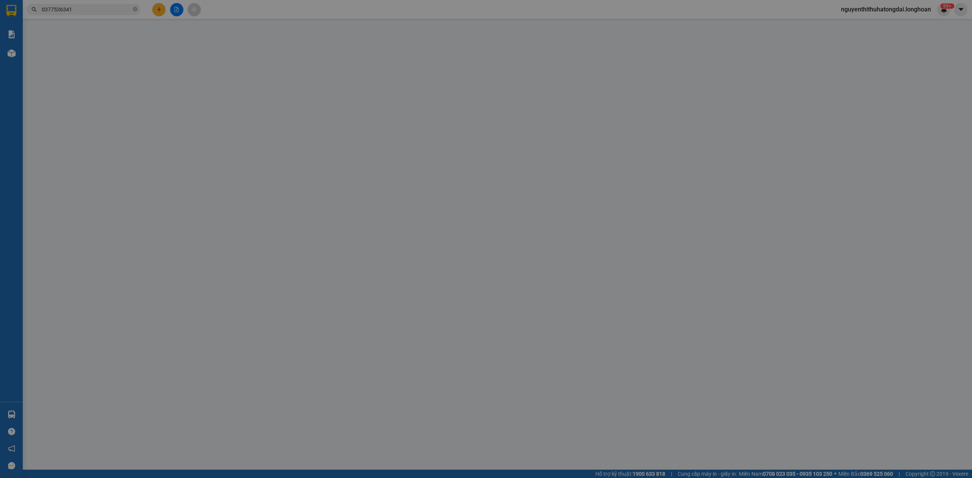
type input "0905693557"
type input "cty tâm giao"
type input "0377536341"
type input "Mr Tấn"
checkbox input "true"
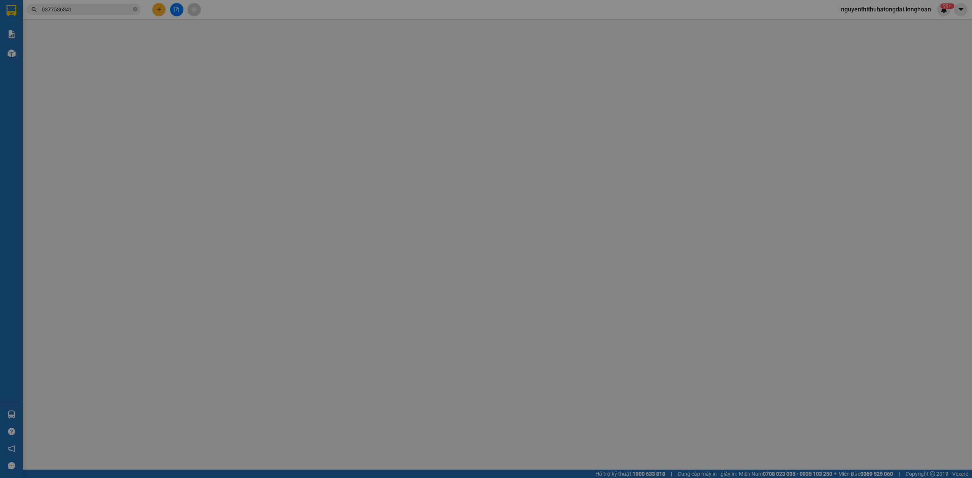
type input "582/8 Huỳnh Tấn Phát, Tân Phú, Q7 hcm"
type input "0"
type input "390.000"
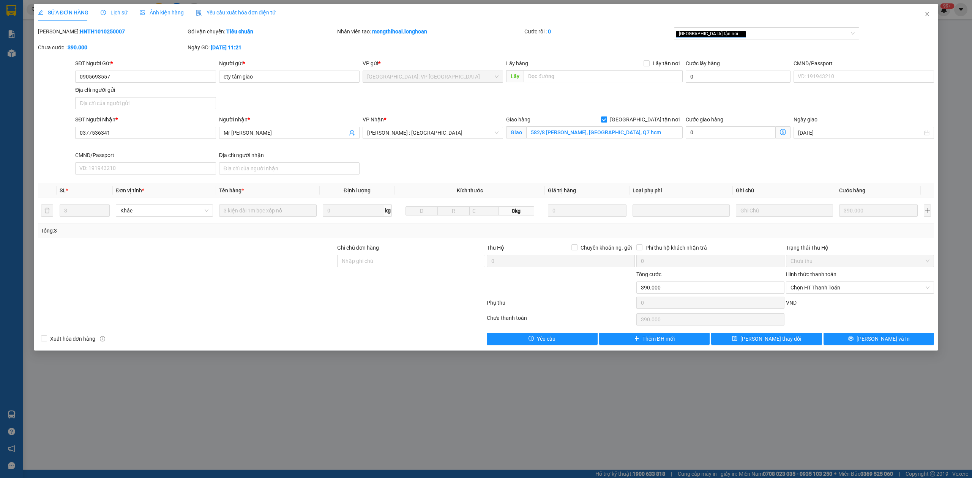
click at [112, 5] on div "Lịch sử" at bounding box center [114, 12] width 27 height 17
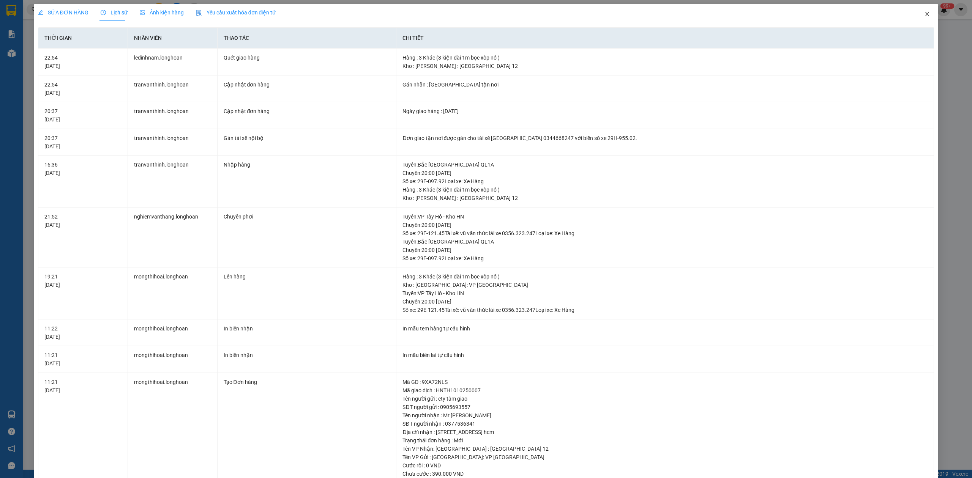
click at [925, 13] on icon "close" at bounding box center [927, 14] width 4 height 5
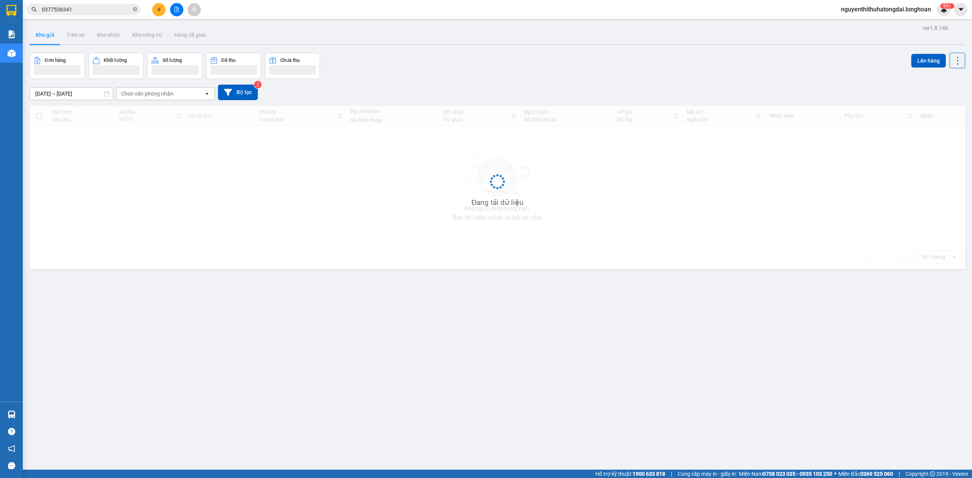
click at [115, 13] on input "0377536341" at bounding box center [87, 9] width 90 height 8
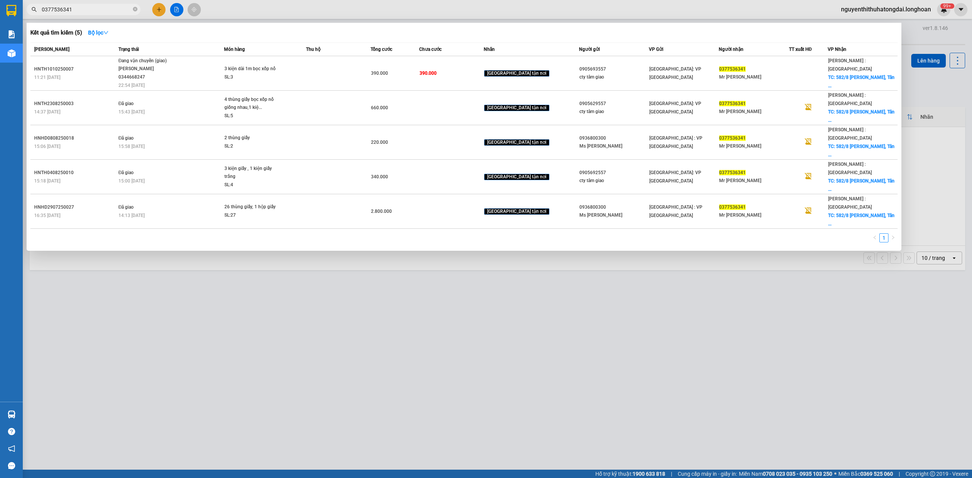
click at [115, 13] on input "0377536341" at bounding box center [87, 9] width 90 height 8
paste input "911204502"
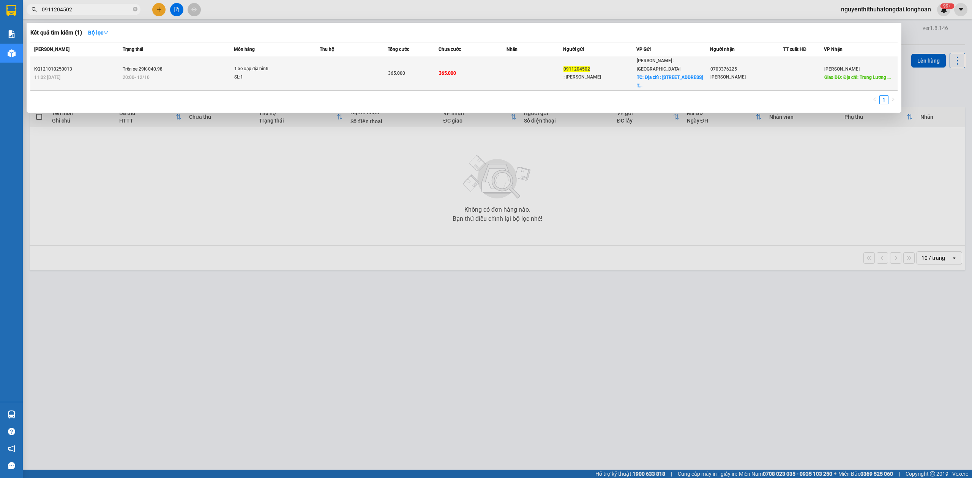
type input "0911204502"
click at [348, 69] on td at bounding box center [354, 73] width 68 height 35
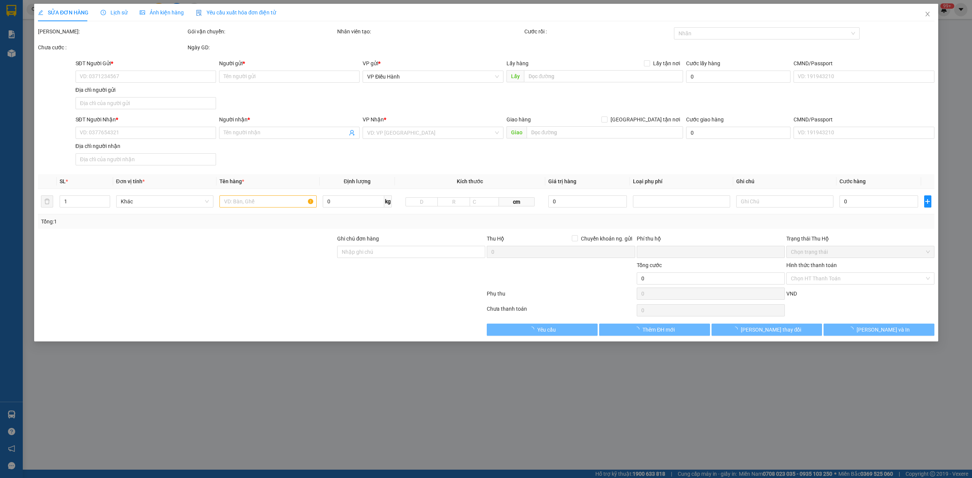
type input "0911204502"
type input ": Trần Trọng Trường"
checkbox input "true"
type input "Địa chỉ : 157 Nguyễn Tất Thành, P.18, Q.4, Phường 18, Quận 4, Hồ Chí Minh, Việt…"
type input "0703376225"
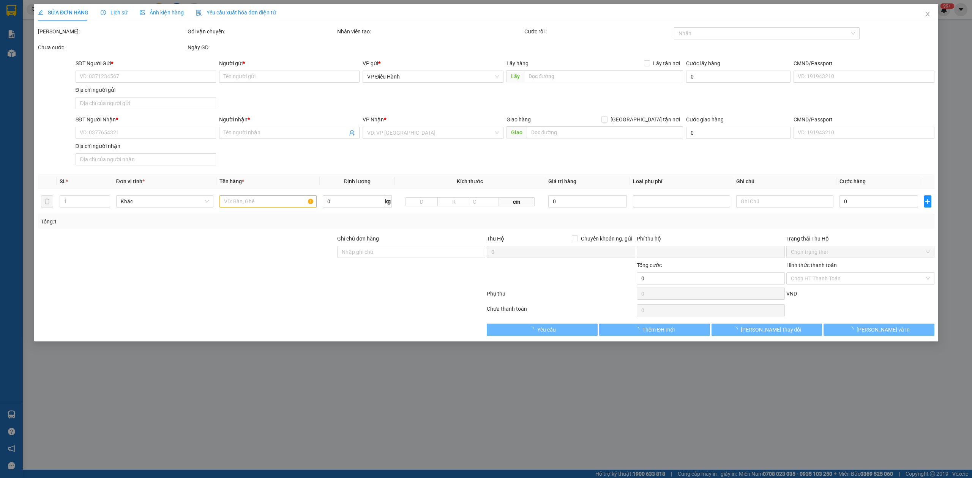
type input "Lương Thị Thoả"
type input "Địa chỉ: Trung Lương - Phường Bắc Hồng Lĩnh ( Tx Hồng Lĩnh )- Hà Tĩnh"
type input "0"
type input "365.000"
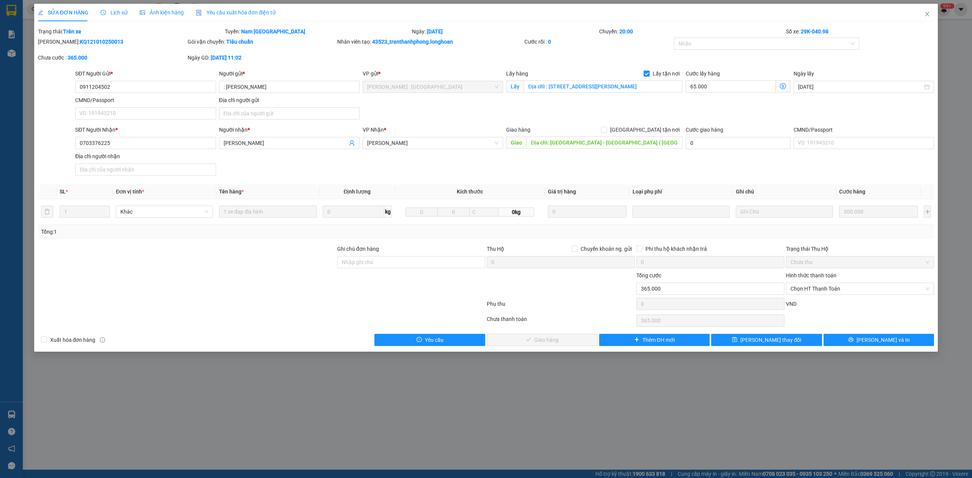
click at [116, 14] on span "Lịch sử" at bounding box center [114, 12] width 27 height 6
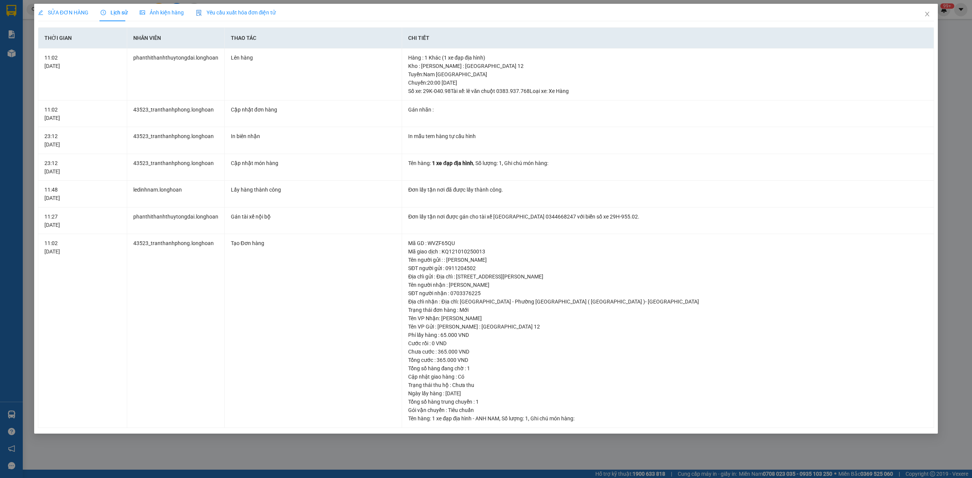
click at [58, 19] on div "SỬA ĐƠN HÀNG" at bounding box center [63, 12] width 50 height 17
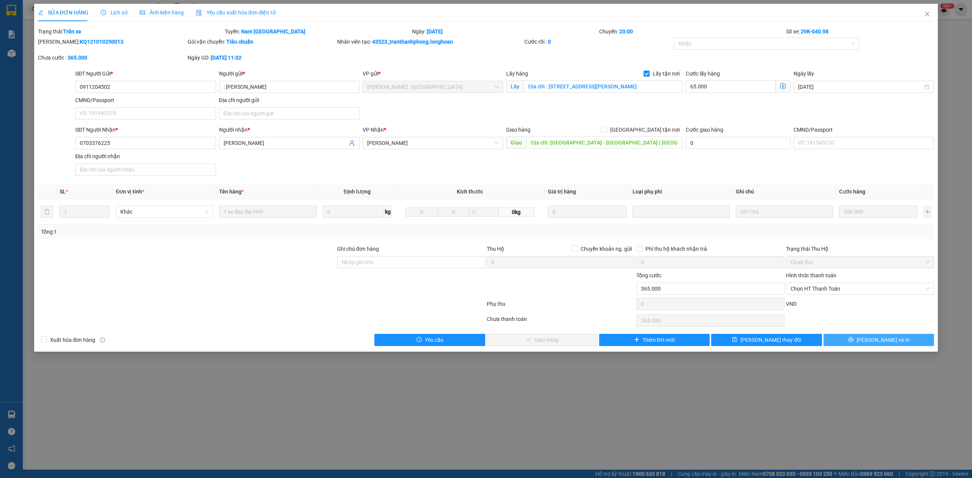
click at [839, 338] on button "Lưu và In" at bounding box center [878, 340] width 111 height 12
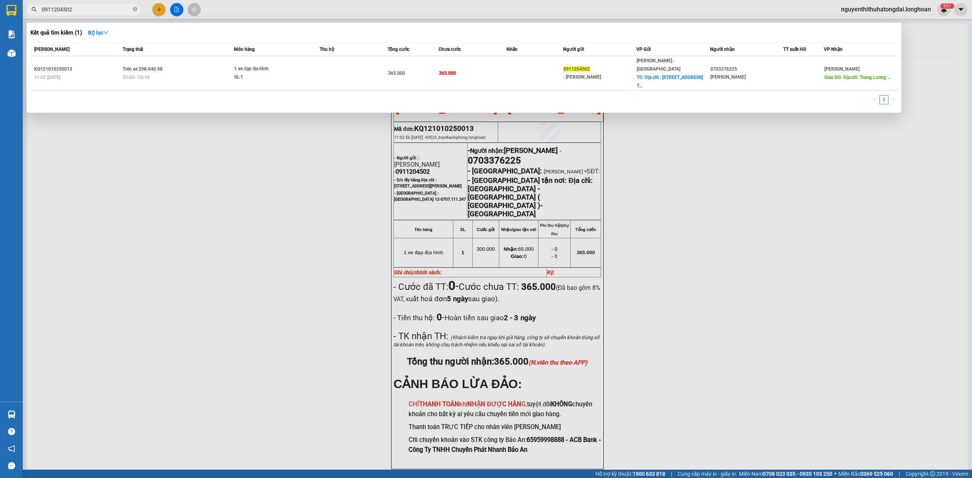
click at [98, 9] on input "0911204502" at bounding box center [87, 9] width 90 height 8
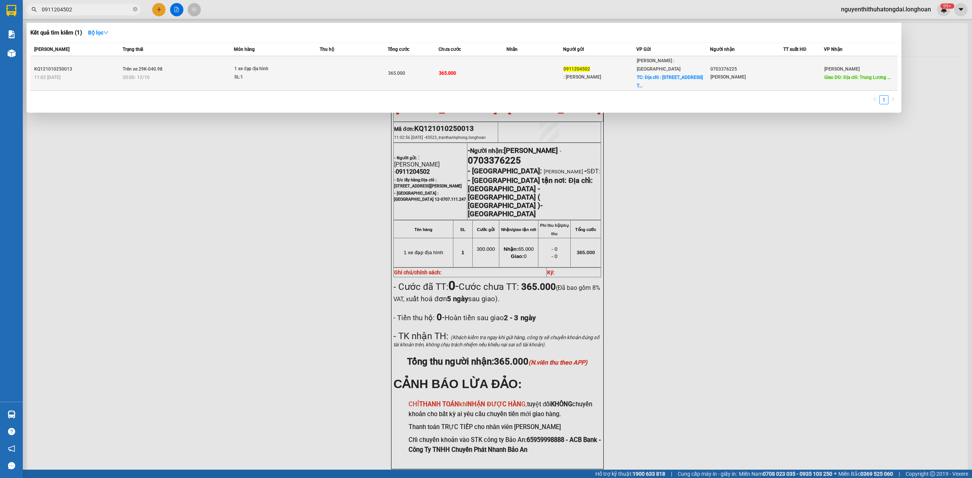
click at [109, 73] on div "11:02 - 10/10" at bounding box center [77, 77] width 86 height 8
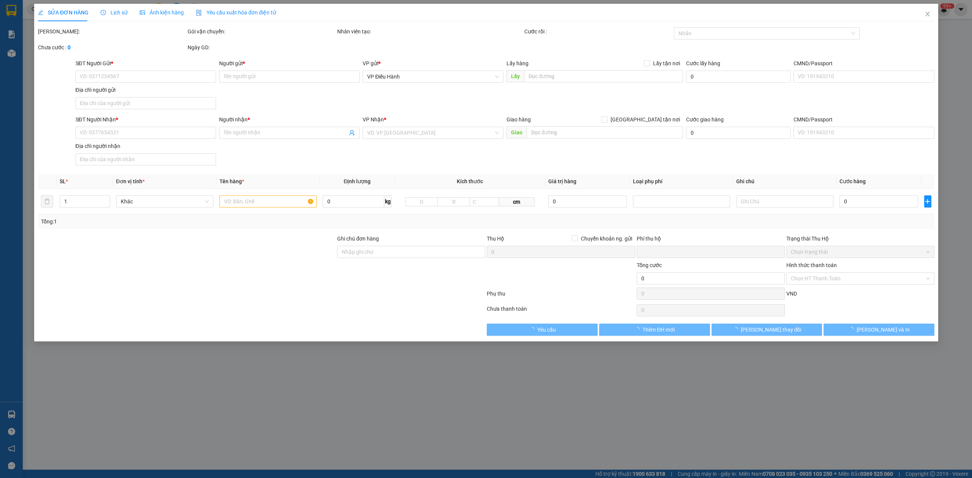
type input "0911204502"
type input ": Trần Trọng Trường"
checkbox input "true"
type input "Địa chỉ : 157 Nguyễn Tất Thành, P.18, Q.4, Phường 18, Quận 4, Hồ Chí Minh, Việt…"
type input "0703376225"
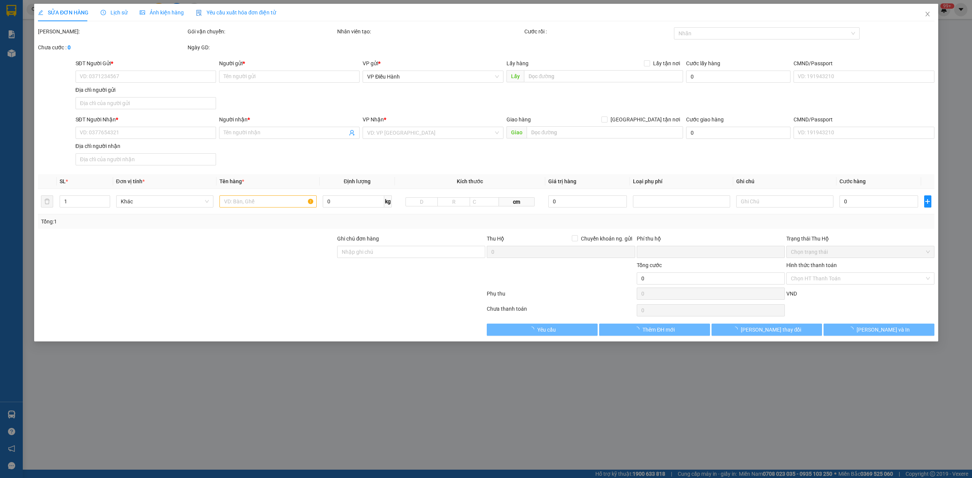
type input "Lương Thị Thoả"
type input "Địa chỉ: Trung Lương - Phường Bắc Hồng Lĩnh ( Tx Hồng Lĩnh )- Hà Tĩnh"
type input "0"
type input "365.000"
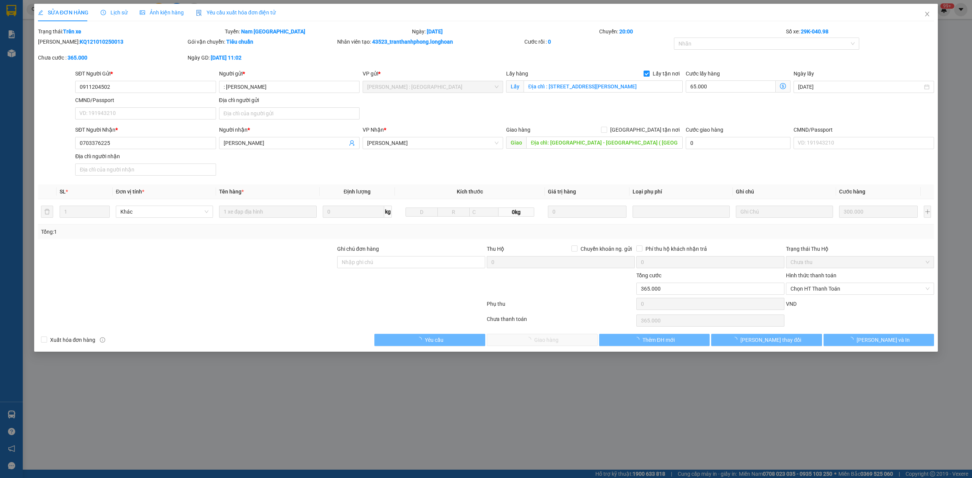
click at [82, 30] on div "Trạng thái: Trên xe" at bounding box center [130, 31] width 187 height 8
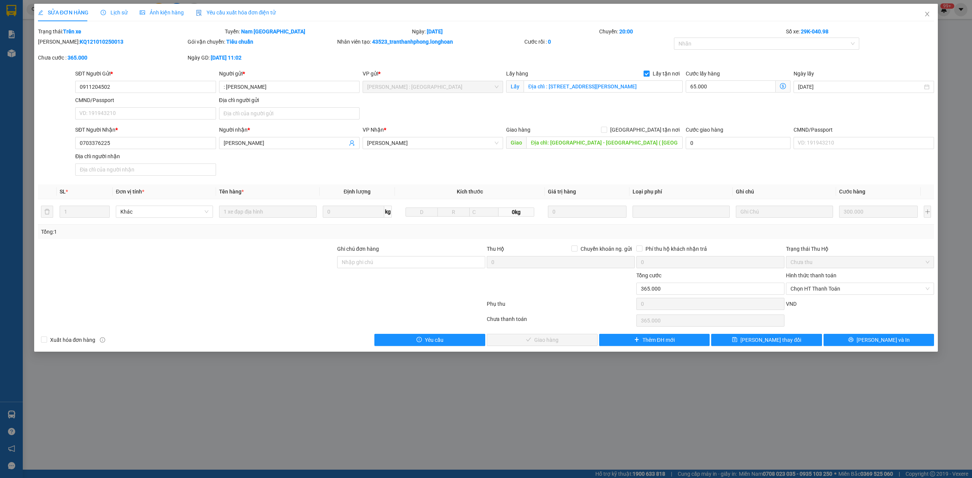
click at [85, 40] on b "KQ121010250013" at bounding box center [102, 42] width 44 height 6
copy b "KQ121010250013"
click at [920, 15] on span "Close" at bounding box center [926, 14] width 21 height 21
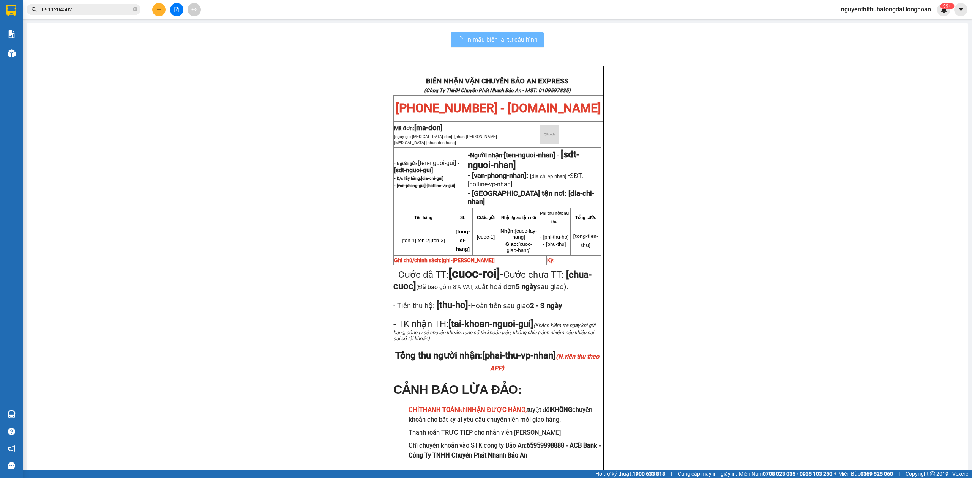
click at [76, 14] on span "0911204502" at bounding box center [84, 9] width 114 height 11
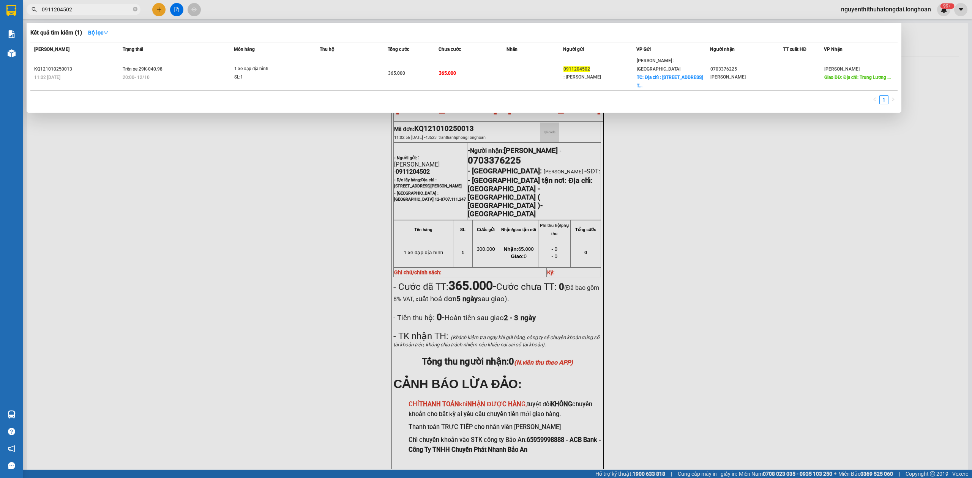
click at [73, 10] on input "0911204502" at bounding box center [87, 9] width 90 height 8
paste input "2197889"
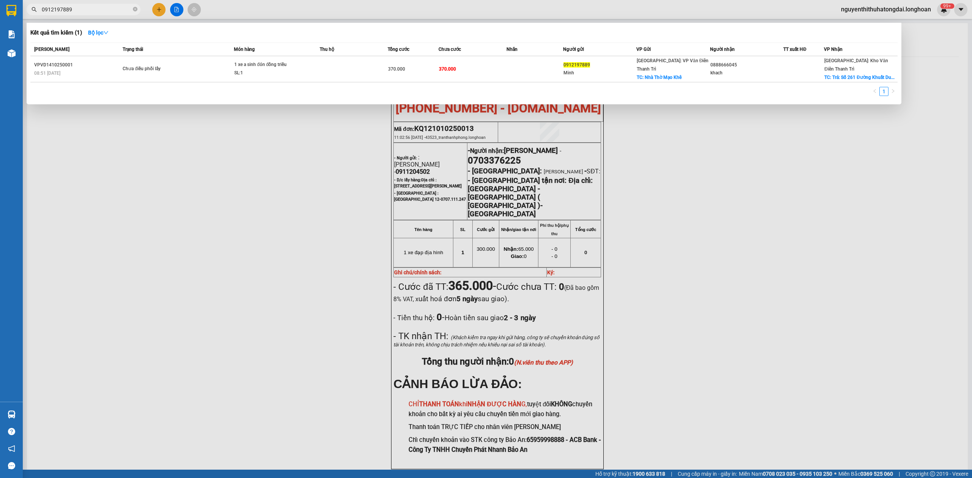
type input "0912197889"
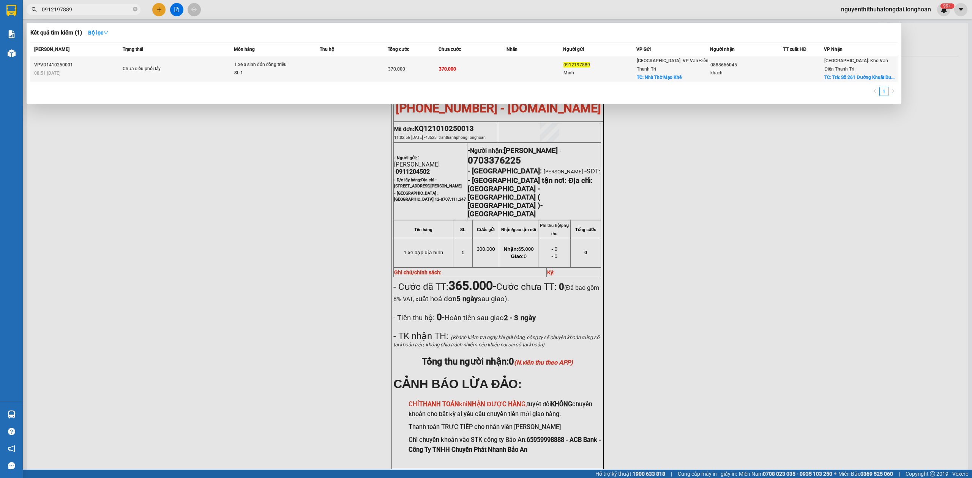
click at [336, 64] on td at bounding box center [354, 69] width 68 height 26
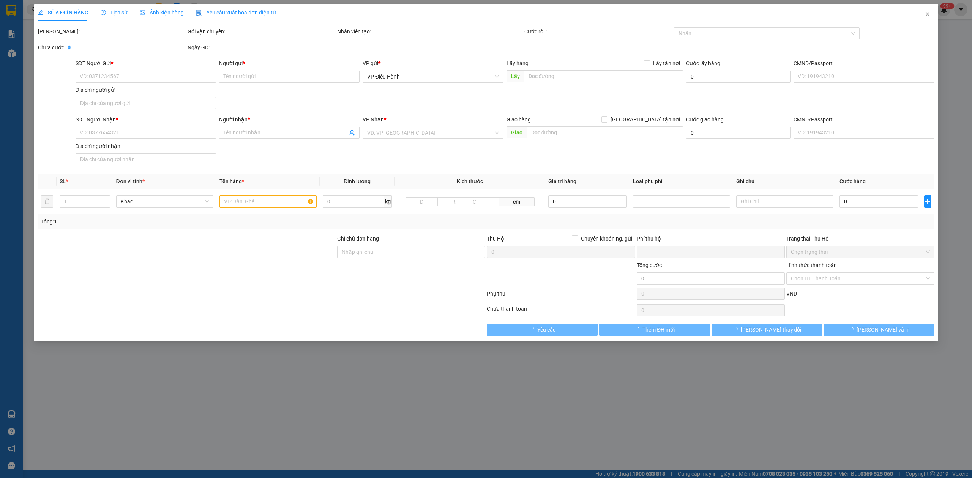
type input "0912197889"
type input "Minh"
checkbox input "true"
type input "Nhà Thờ Mạo Khê"
type input "0888666045"
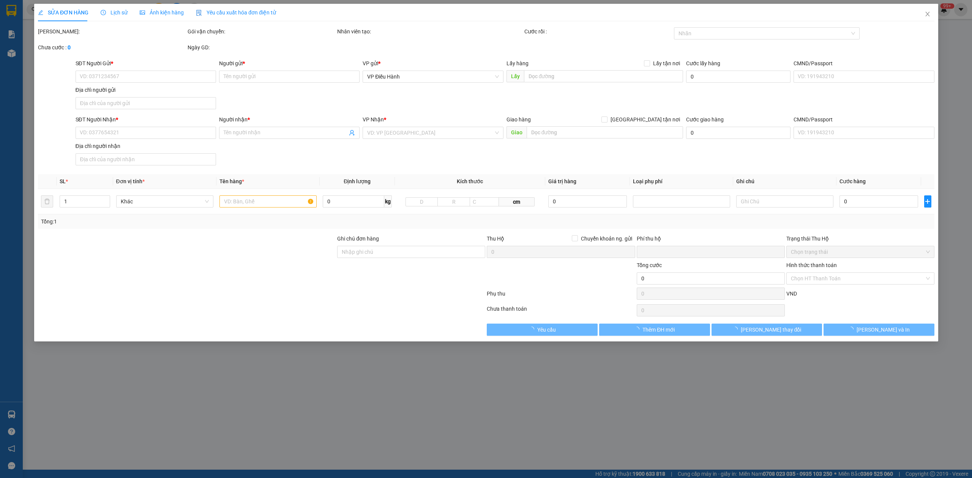
type input "khach"
checkbox input "true"
type input "Trả: Số 261 Đường Khuất Duy tiến"
type input "0"
type input "370.000"
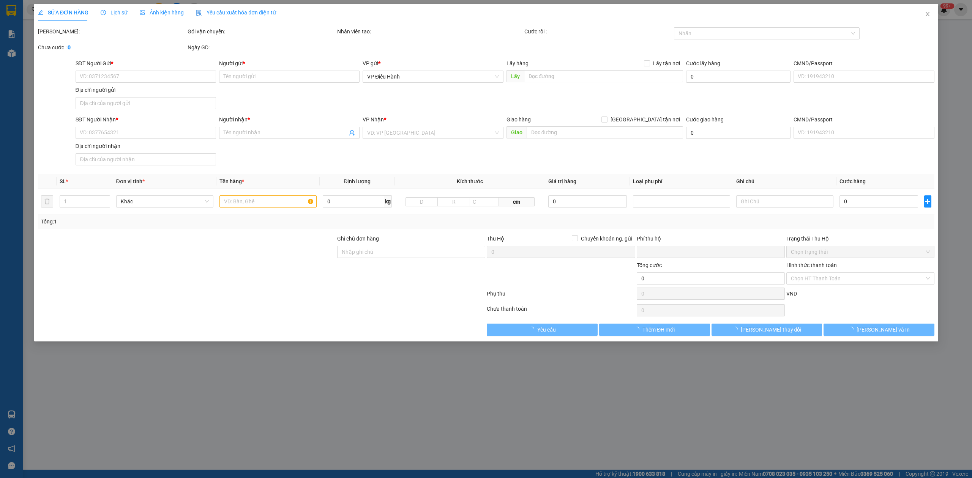
type input "370.000"
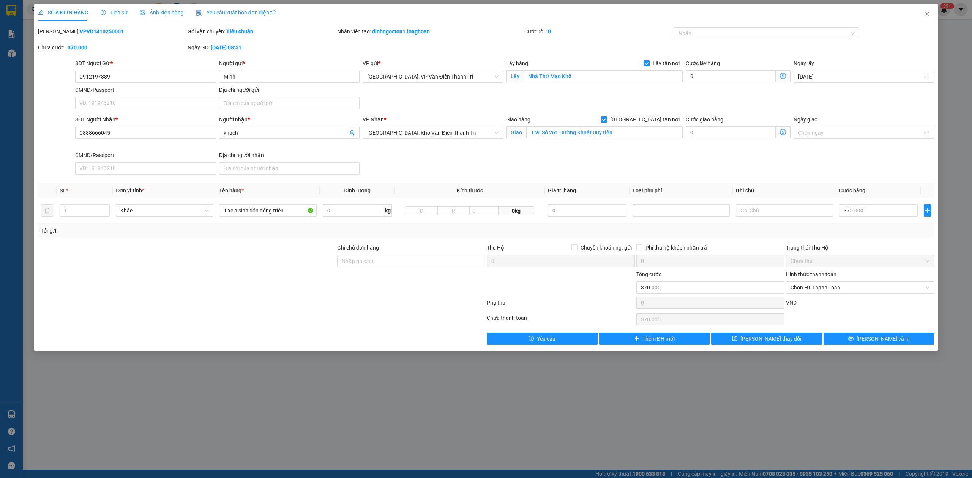
click at [109, 11] on span "Lịch sử" at bounding box center [114, 12] width 27 height 6
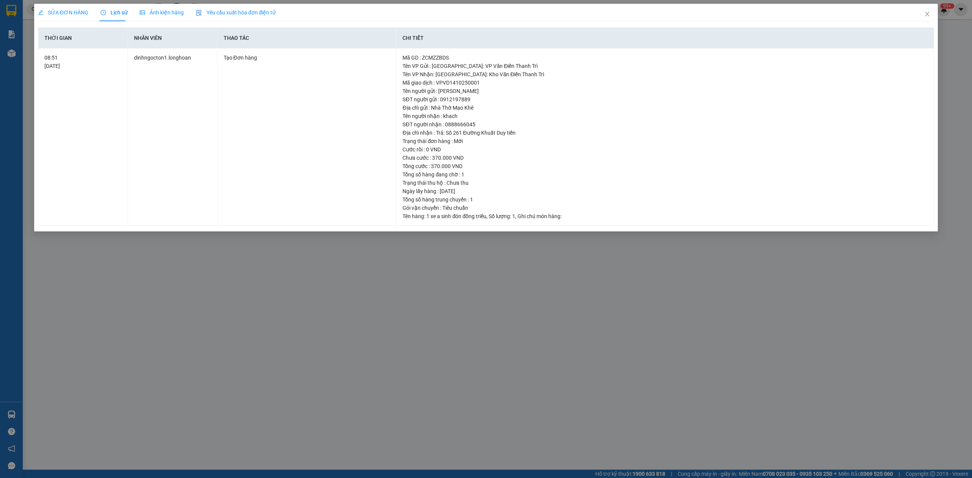
click at [61, 15] on span "SỬA ĐƠN HÀNG" at bounding box center [63, 12] width 50 height 6
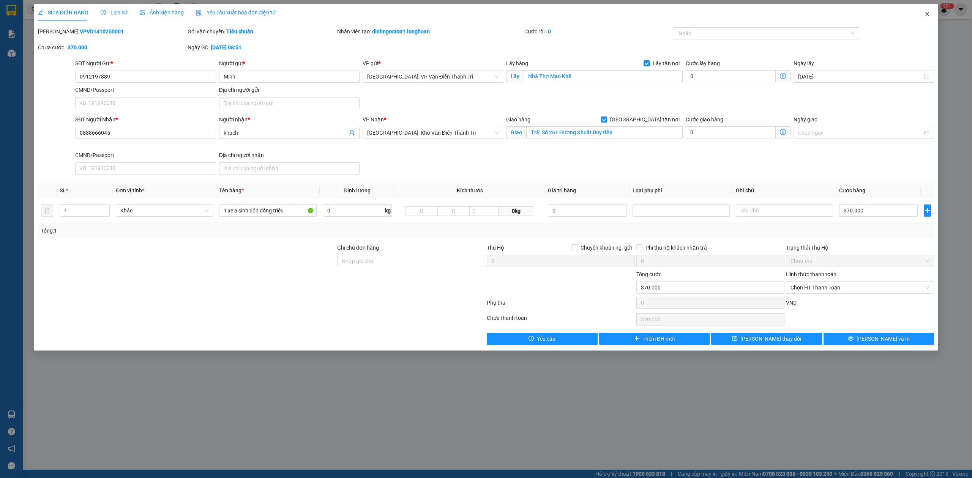
click at [923, 9] on span "Close" at bounding box center [926, 14] width 21 height 21
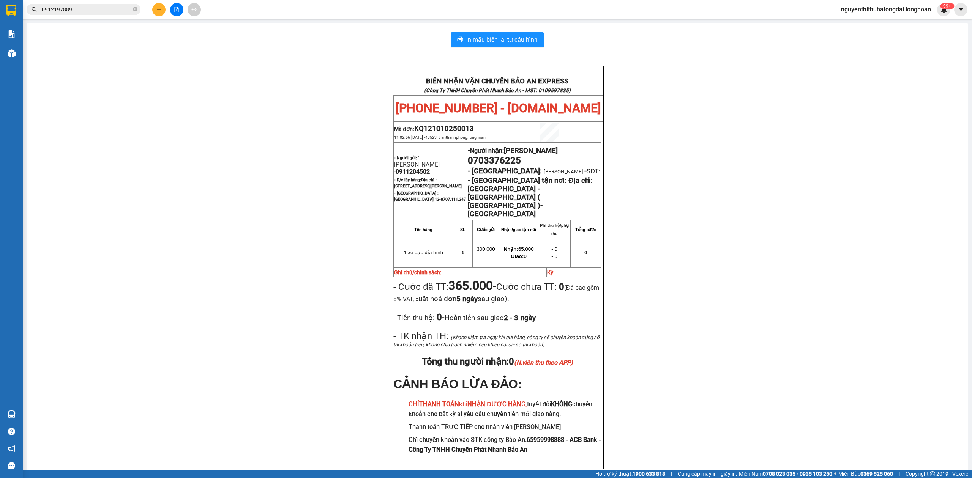
click at [88, 13] on input "0912197889" at bounding box center [87, 9] width 90 height 8
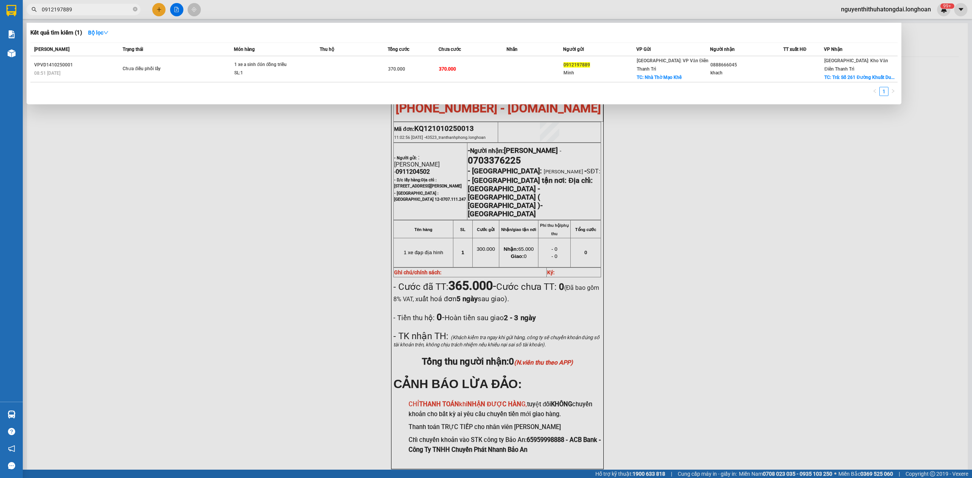
click at [88, 13] on input "0912197889" at bounding box center [87, 9] width 90 height 8
click at [76, 13] on input "0912197889" at bounding box center [87, 9] width 90 height 8
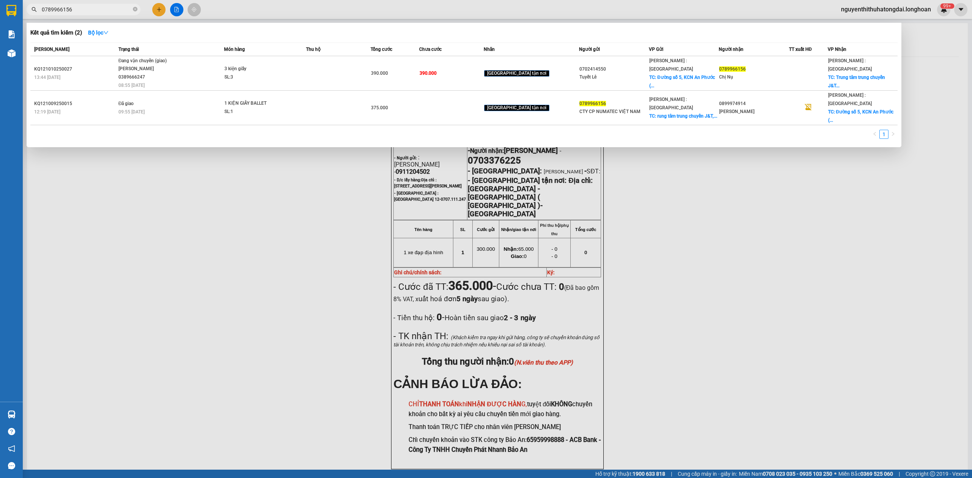
type input "0789966156"
click at [146, 49] on div "Trạng thái" at bounding box center [171, 49] width 106 height 8
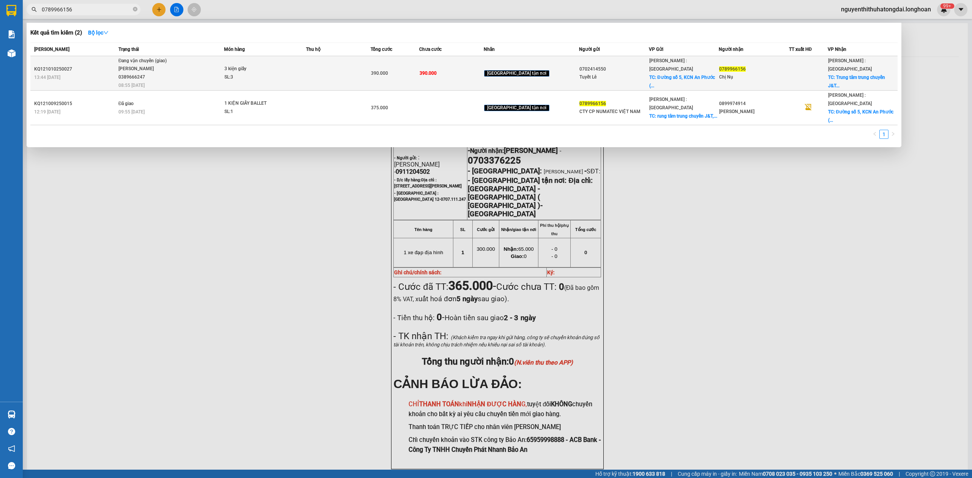
click at [167, 63] on div "Đang vận chuyển (giao)" at bounding box center [146, 61] width 57 height 8
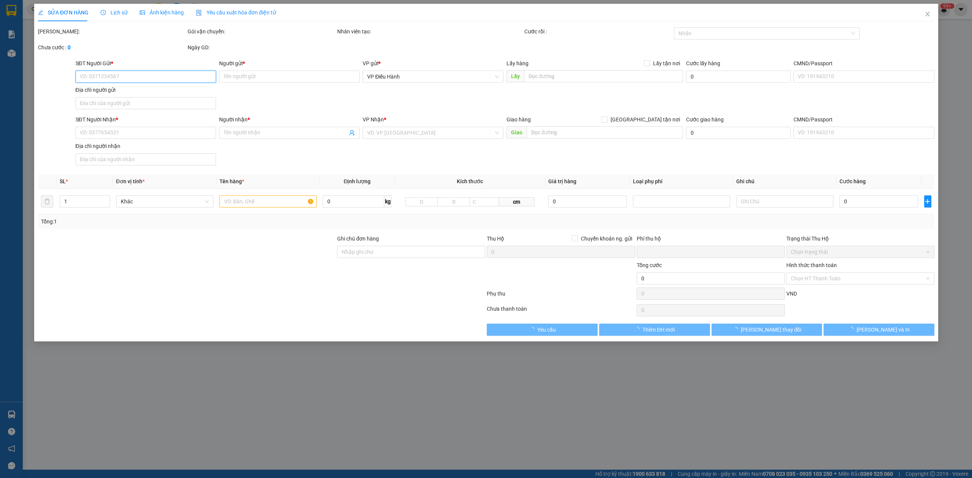
type input "0702414550"
type input "Tuyết Lê"
checkbox input "true"
type input "Đường số 5, KCN An Phước ( Long Thành cũ), Đồng Nai"
type input "0789966156"
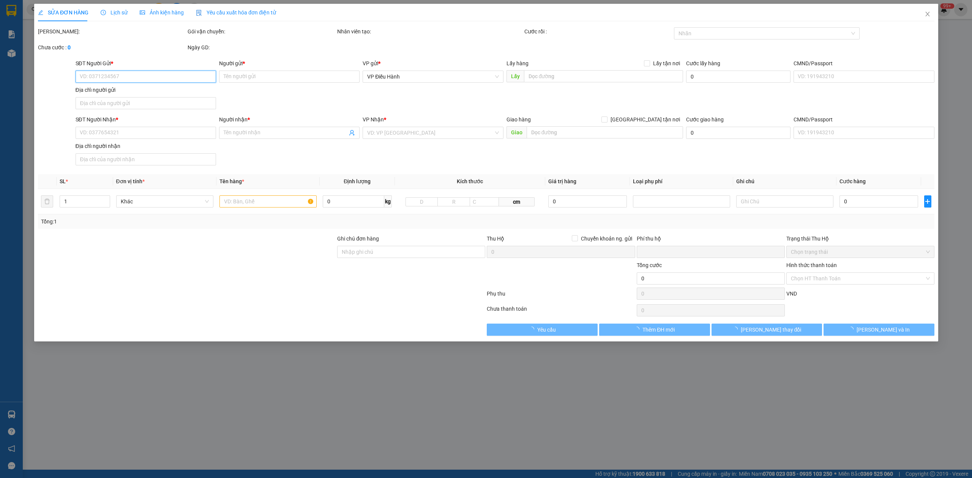
type input "Chị Nụ"
checkbox input "true"
type input "Trung tâm trung chuyển J&T, Lô KB3, KCN Tân Phú Trung, Củ Chi."
type input "NHẬN GIAO NGUYÊN KIỆN HÀNG HƯ VỠ ĐỀN THEO CHÍNH SÁCH"
type input "0"
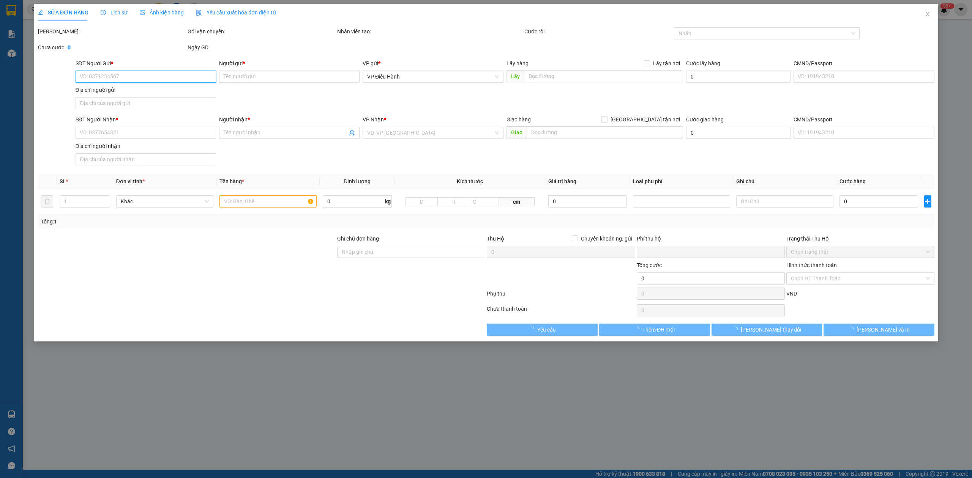
type input "390.000"
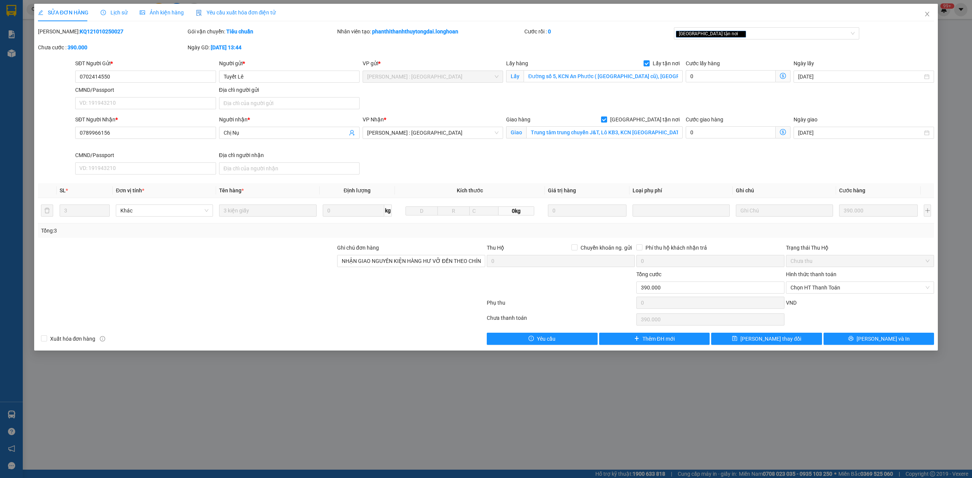
click at [120, 8] on div "Lịch sử" at bounding box center [114, 12] width 27 height 17
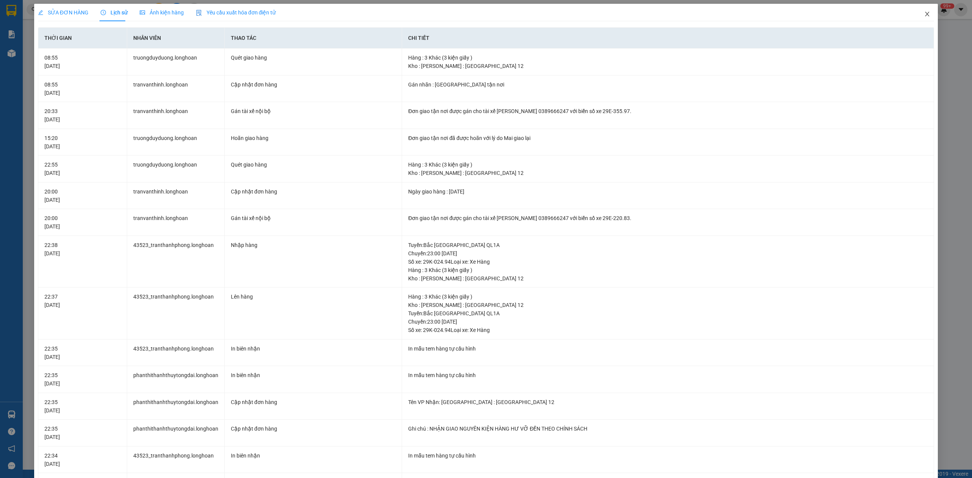
click at [916, 18] on span "Close" at bounding box center [926, 14] width 21 height 21
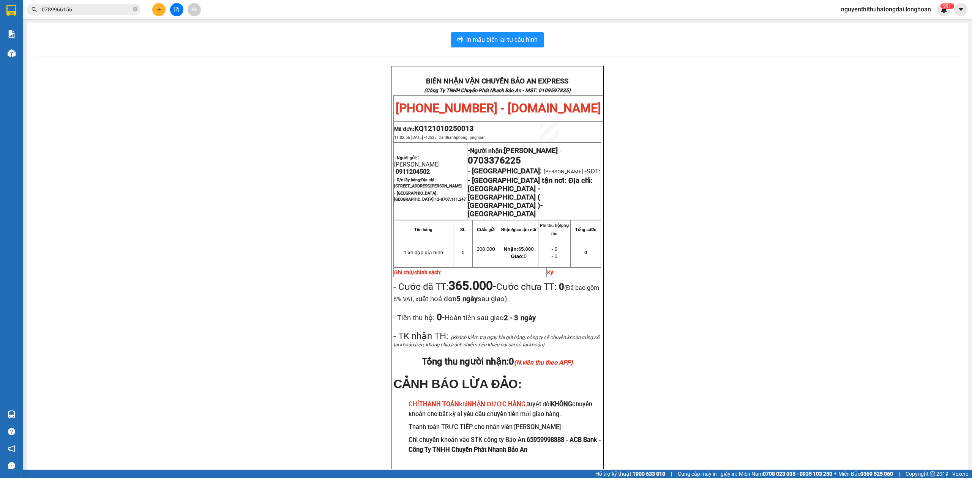
click at [108, 9] on input "0789966156" at bounding box center [87, 9] width 90 height 8
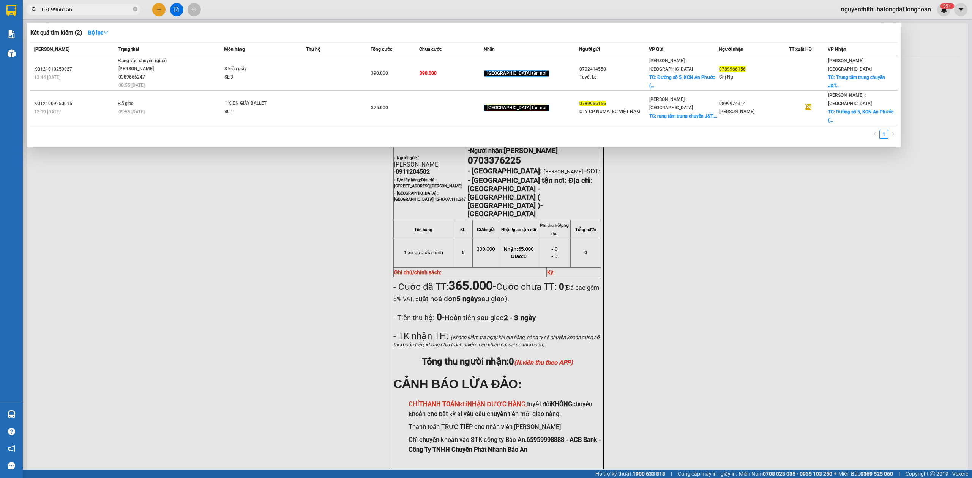
click at [108, 9] on input "0789966156" at bounding box center [87, 9] width 90 height 8
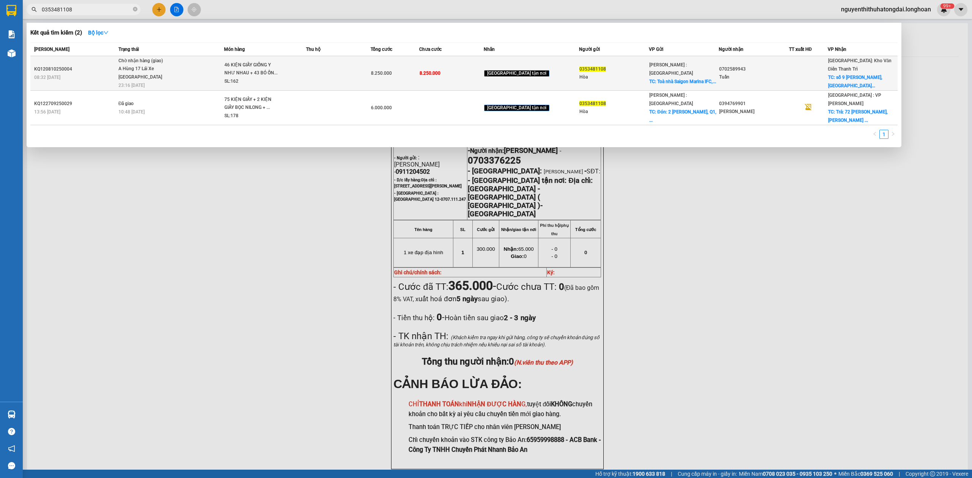
type input "0353481108"
click at [224, 64] on span "Chờ nhận hàng (giao) A Hùng 17 Lái Xe Hà Nội 0325666247 23:16 - 12/10" at bounding box center [171, 73] width 106 height 32
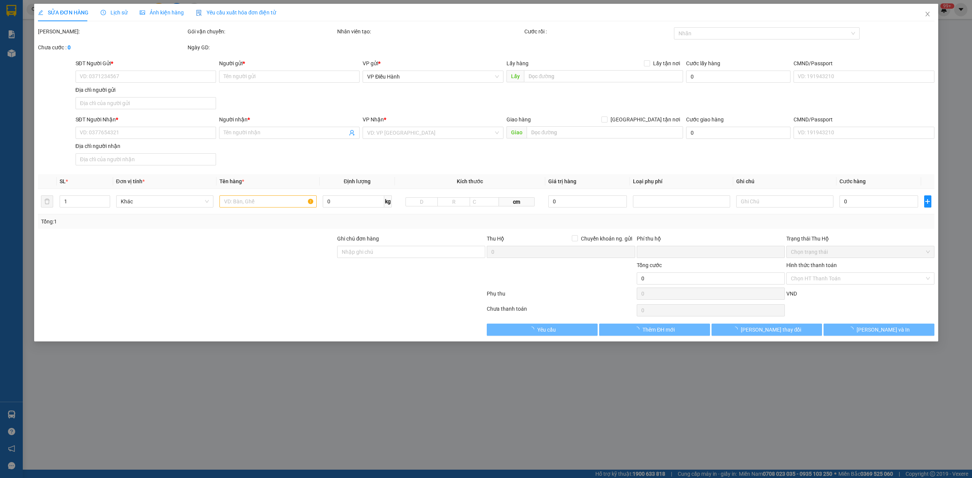
type input "0353481108"
type input "Hòa"
checkbox input "true"
type input "Toà nhà Saigon Marina IFC, số 2 Tôn Đức Thắng, p. sài gòn, HCM."
type input "0702589943"
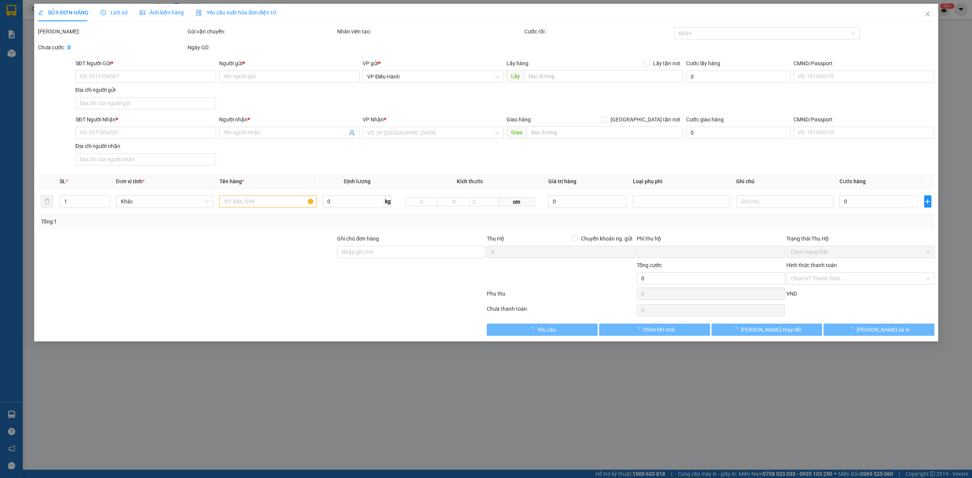
type input "Tuấn"
checkbox input "true"
type input "số 9 nguyễn khuyến,hà đông, hà nội"
type input "0"
type input "8.250.000"
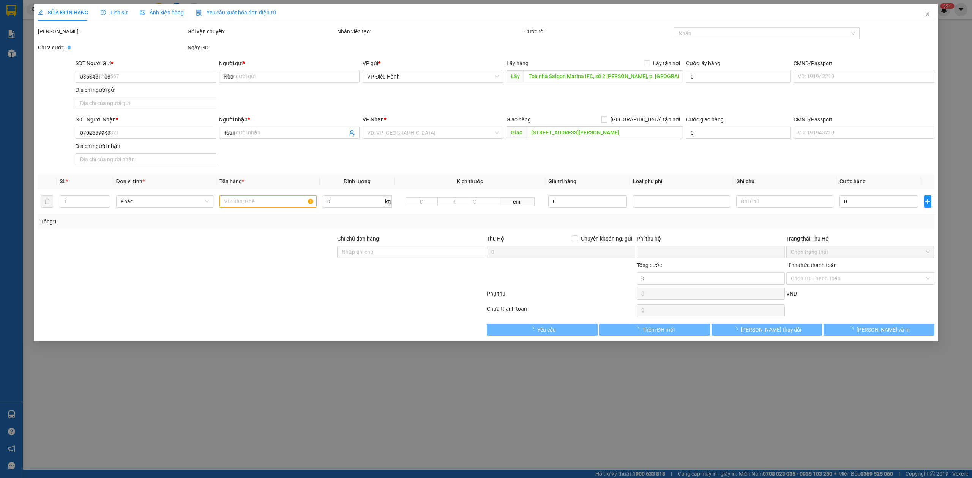
type input "8.250.000"
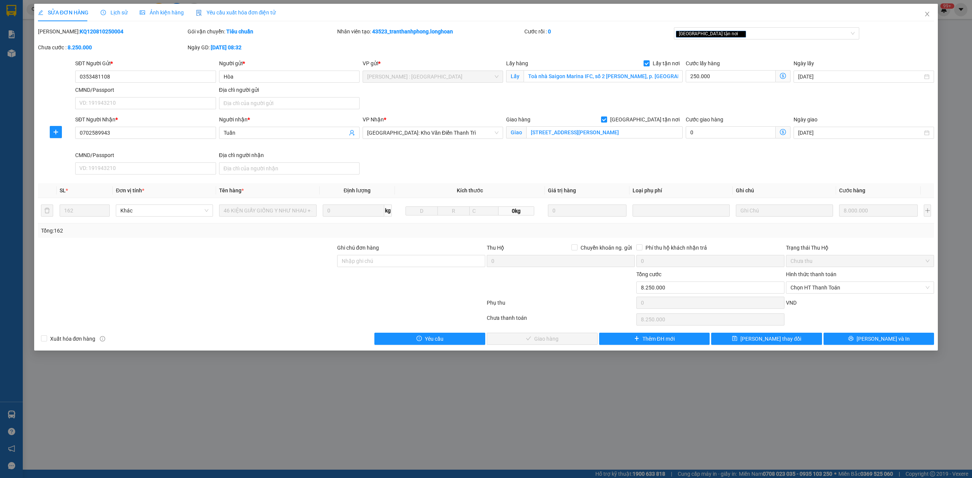
click at [114, 11] on span "Lịch sử" at bounding box center [114, 12] width 27 height 6
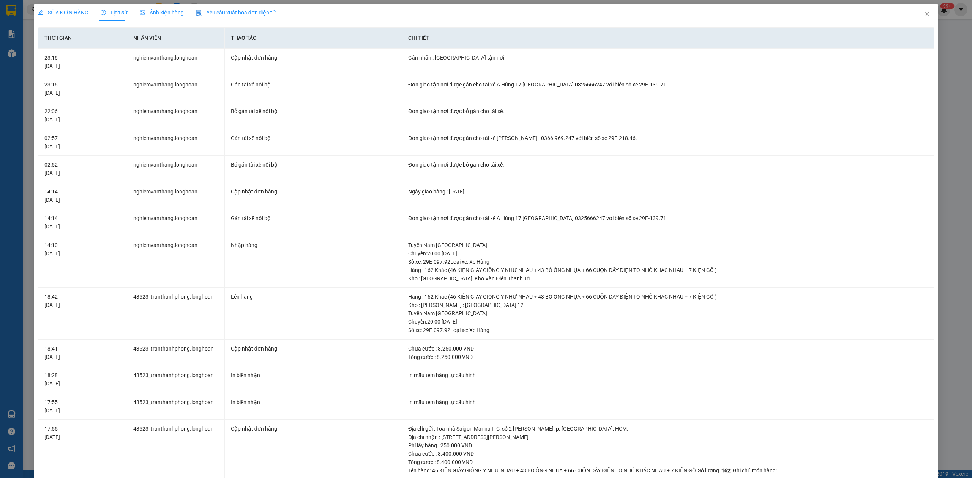
click at [70, 8] on div "SỬA ĐƠN HÀNG" at bounding box center [63, 12] width 50 height 8
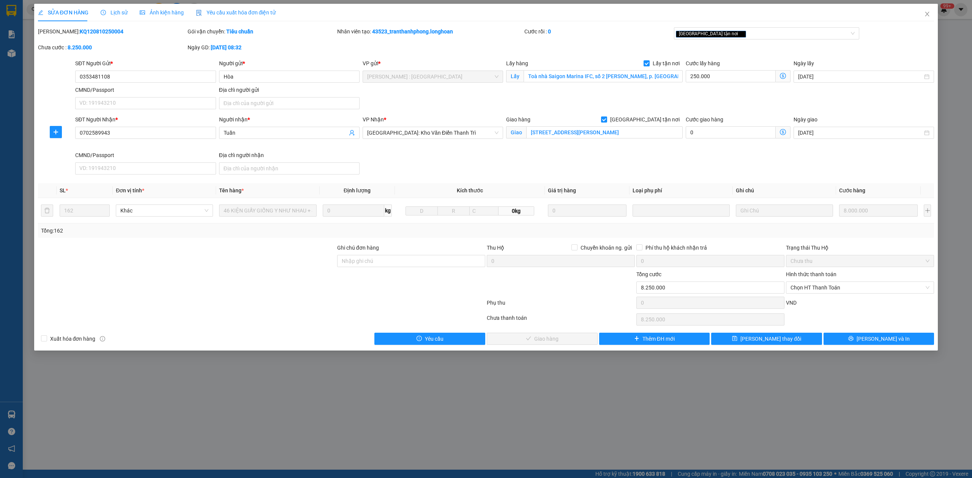
click at [124, 17] on div "Lịch sử" at bounding box center [114, 12] width 27 height 17
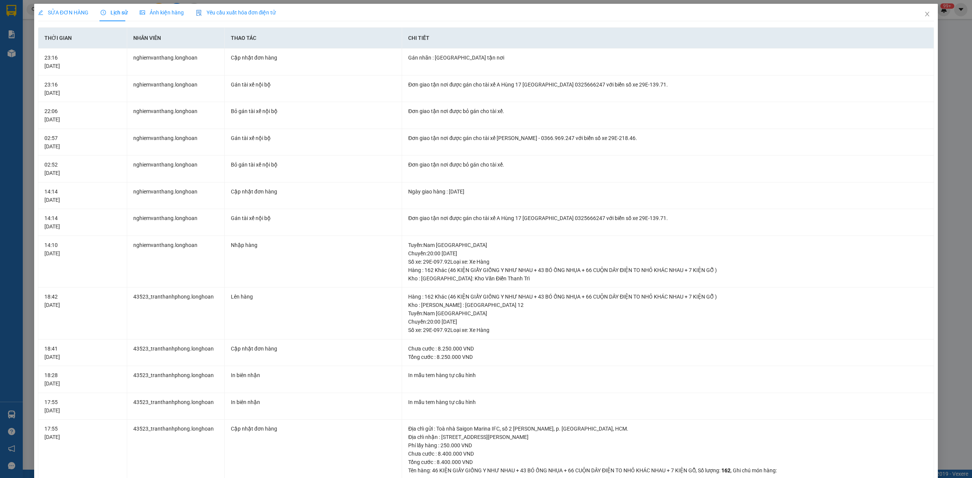
click at [70, 13] on span "SỬA ĐƠN HÀNG" at bounding box center [63, 12] width 50 height 6
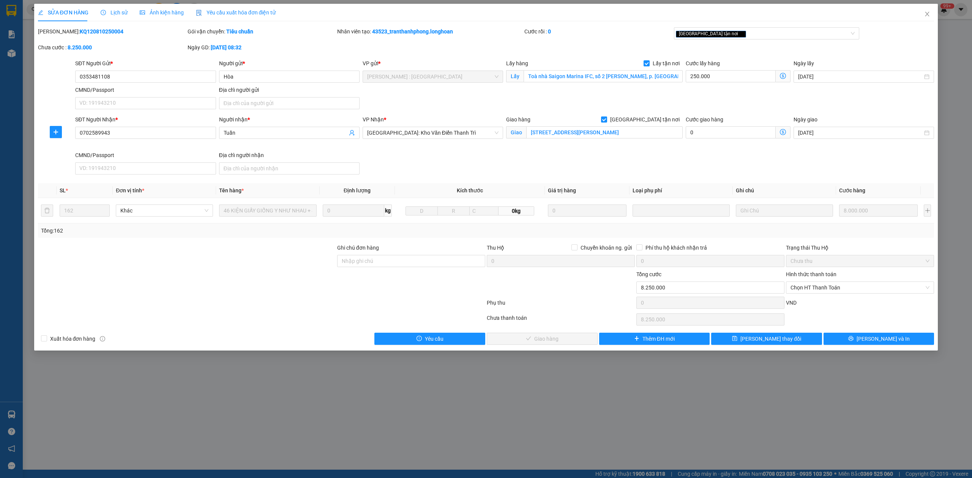
click at [109, 11] on span "Lịch sử" at bounding box center [114, 12] width 27 height 6
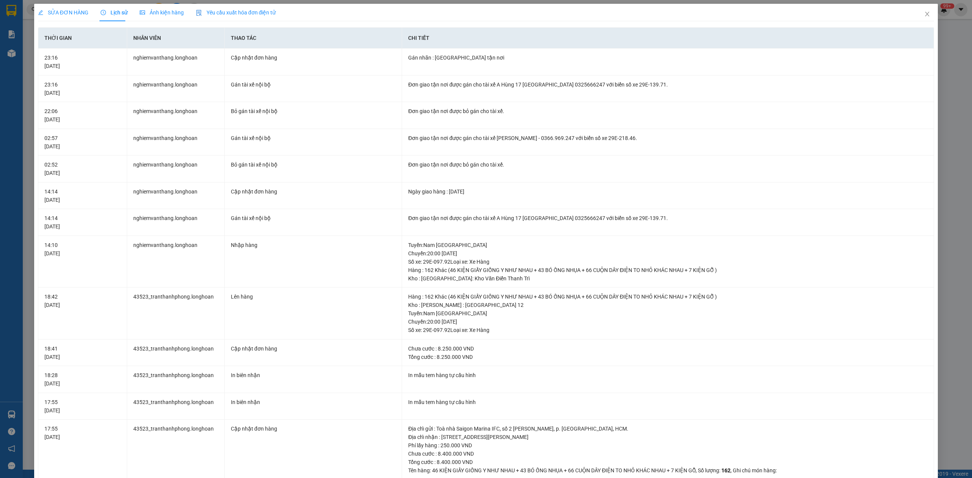
click at [67, 11] on span "SỬA ĐƠN HÀNG" at bounding box center [63, 12] width 50 height 6
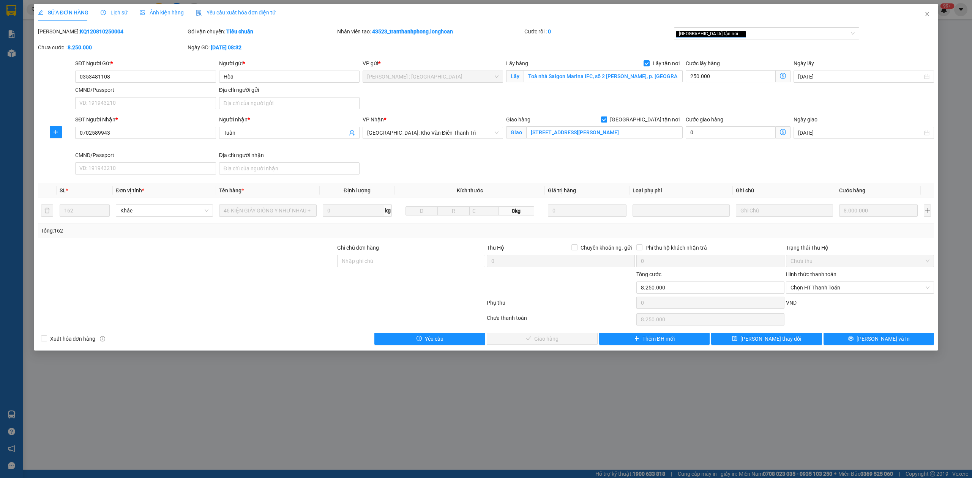
click at [110, 14] on span "Lịch sử" at bounding box center [114, 12] width 27 height 6
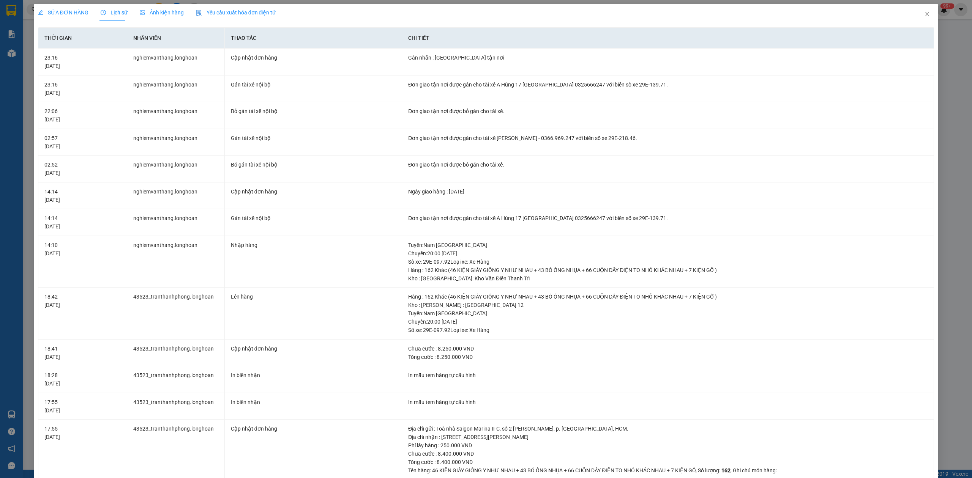
click at [78, 17] on div "SỬA ĐƠN HÀNG" at bounding box center [63, 12] width 50 height 17
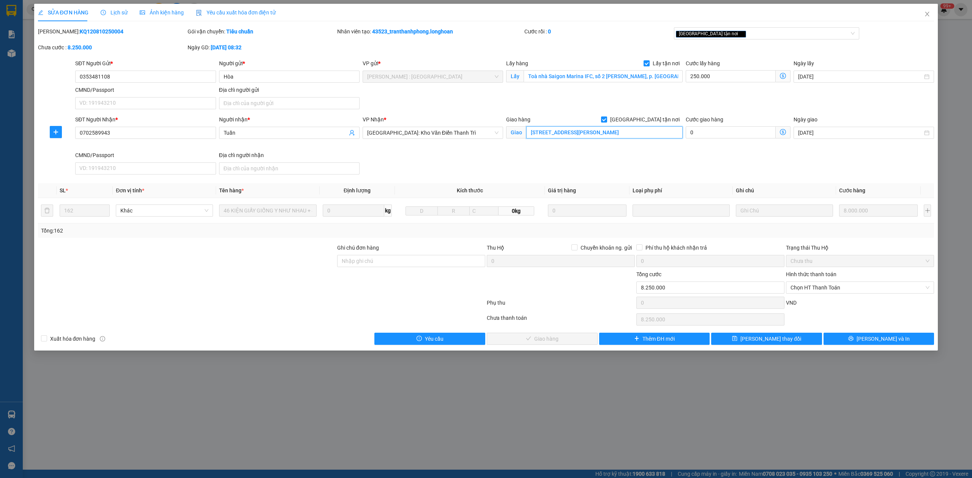
click at [535, 134] on input "số 9 nguyễn khuyến,hà đông, hà nội" at bounding box center [604, 132] width 156 height 12
click at [566, 133] on input "số 9 nguyễn khuyến,hà đông, hà nội" at bounding box center [604, 132] width 156 height 12
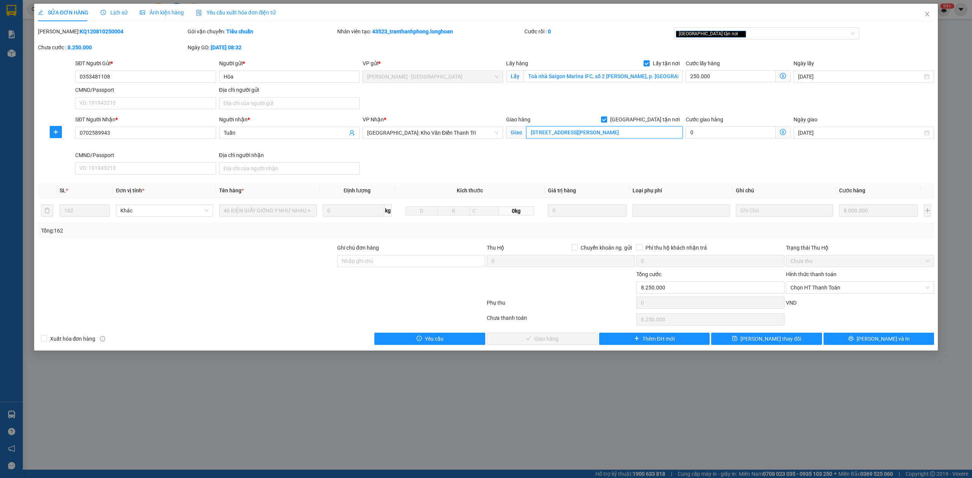
paste input "Splendora, An Khánh, Hoài Đức District, Hanoi, Vietnam"
type input "Splendora, An Khánh, Hoài Đức District, Hanoi, Vietnam"
click at [405, 260] on input "Ghi chú đơn hàng" at bounding box center [411, 261] width 148 height 12
type input "d"
type input "đổi địa chỉ"
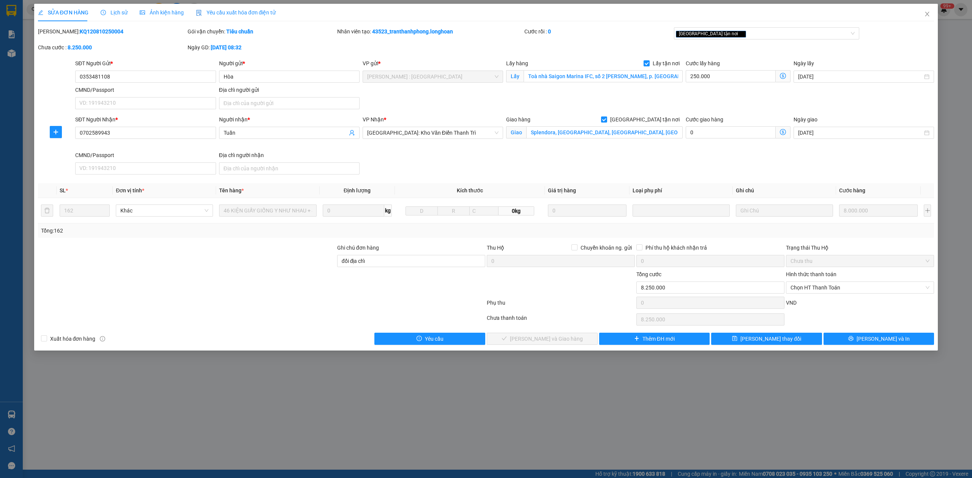
click at [753, 21] on div "SỬA ĐƠN HÀNG Lịch sử Ảnh kiện hàng Yêu cầu xuất hóa đơn điện tử" at bounding box center [486, 12] width 896 height 17
click at [759, 30] on div "Giao tận nơi" at bounding box center [763, 33] width 174 height 9
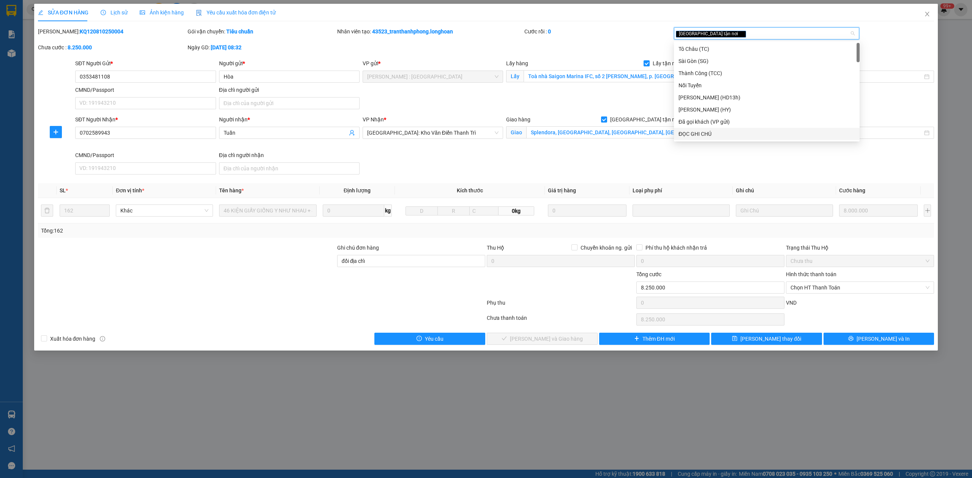
click at [735, 133] on div "ĐỌC GHI CHÚ" at bounding box center [766, 134] width 177 height 8
click at [879, 341] on span "Lưu và In" at bounding box center [883, 339] width 53 height 8
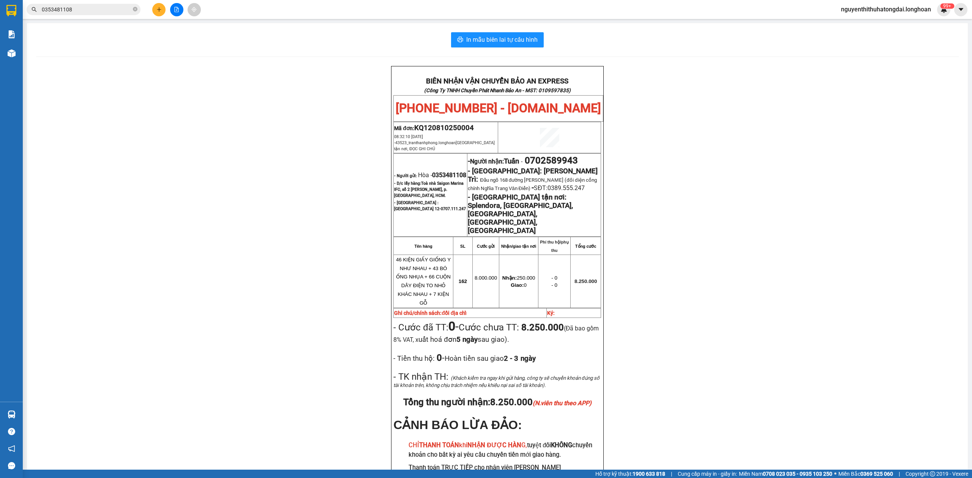
click at [96, 9] on input "0353481108" at bounding box center [87, 9] width 90 height 8
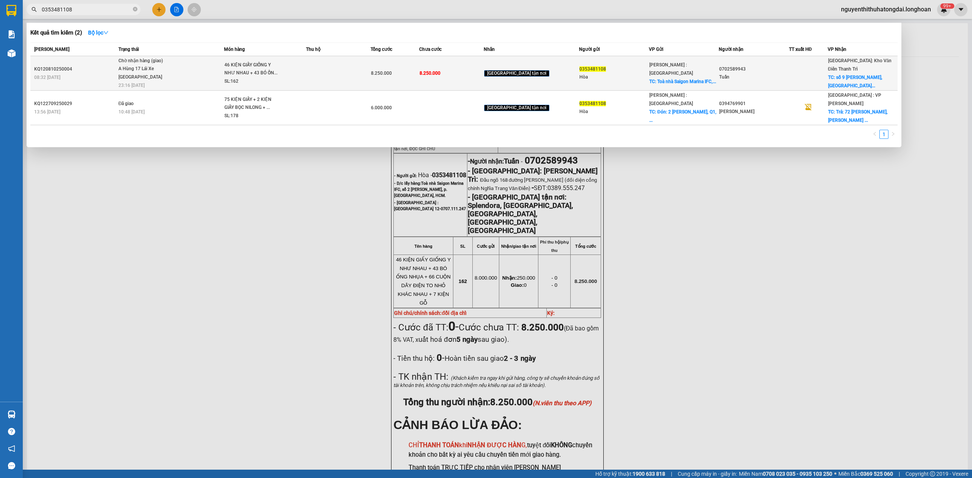
click at [142, 68] on div "A Hùng 17 Lái Xe Hà Nội 0325666247" at bounding box center [146, 73] width 57 height 16
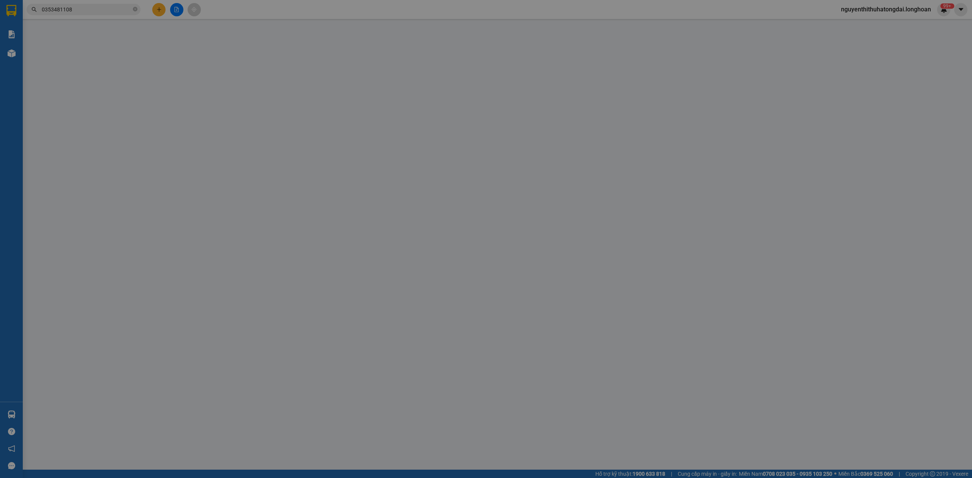
type input "0353481108"
type input "Hòa"
checkbox input "true"
type input "Toà nhà Saigon Marina IFC, số 2 Tôn Đức Thắng, p. sài gòn, HCM."
type input "0702589943"
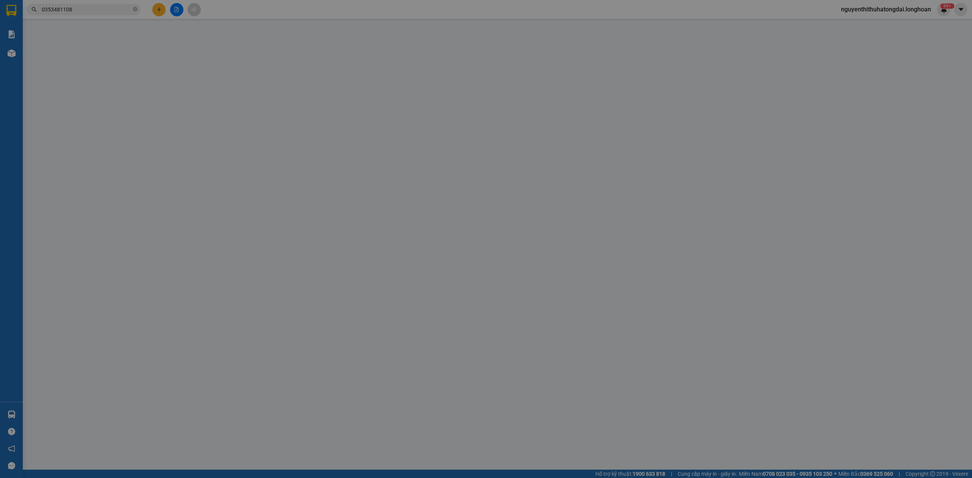
type input "Tuấn"
checkbox input "true"
type input "Splendora, An Khánh, Hoài Đức District, Hanoi, Vietnam"
type input "đổi địa chỉ"
type input "0"
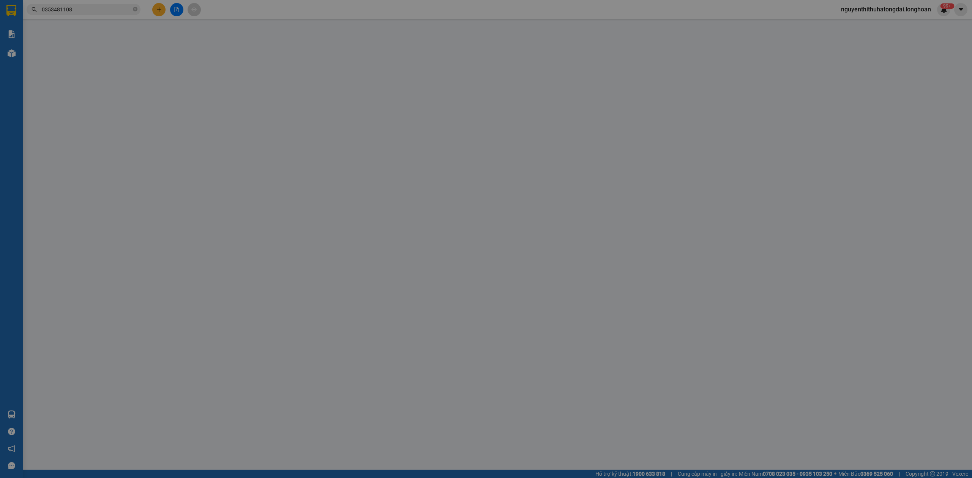
type input "8.250.000"
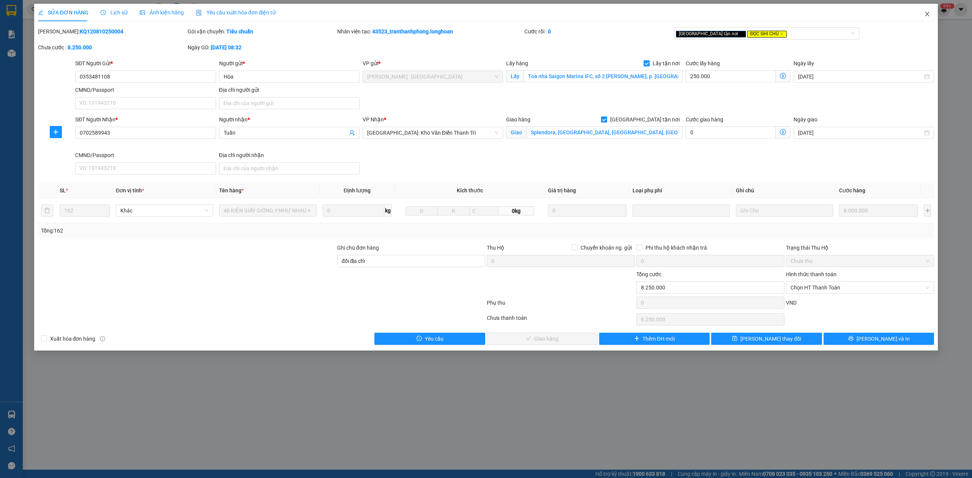
click at [931, 12] on span "Close" at bounding box center [926, 14] width 21 height 21
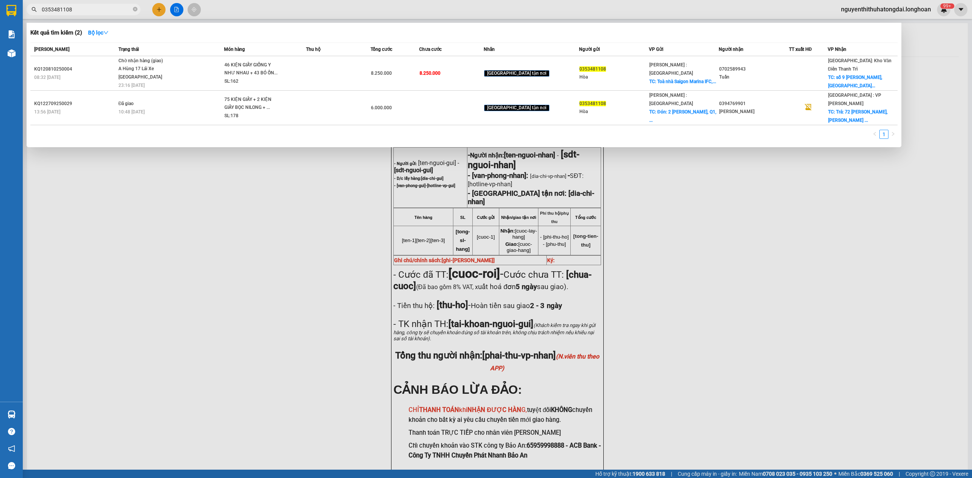
click at [112, 14] on span "0353481108" at bounding box center [84, 9] width 114 height 11
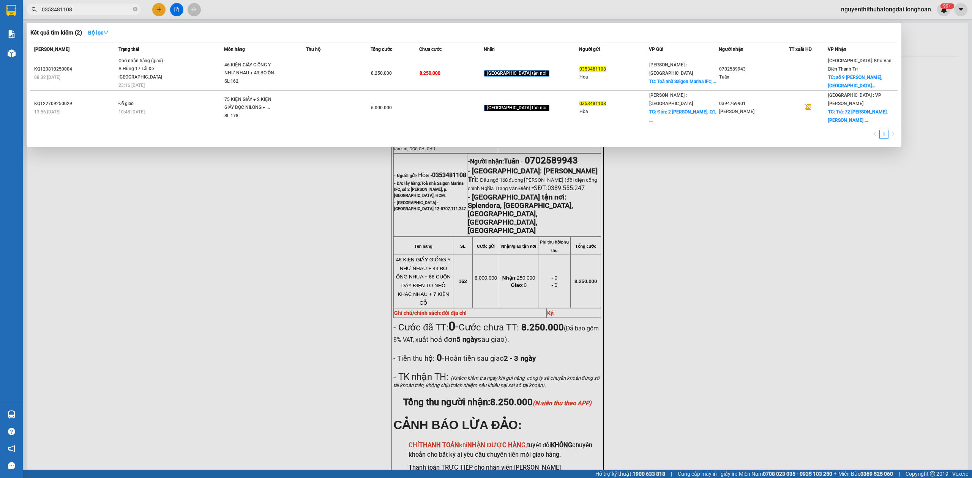
click at [115, 6] on input "0353481108" at bounding box center [87, 9] width 90 height 8
paste input "975244344"
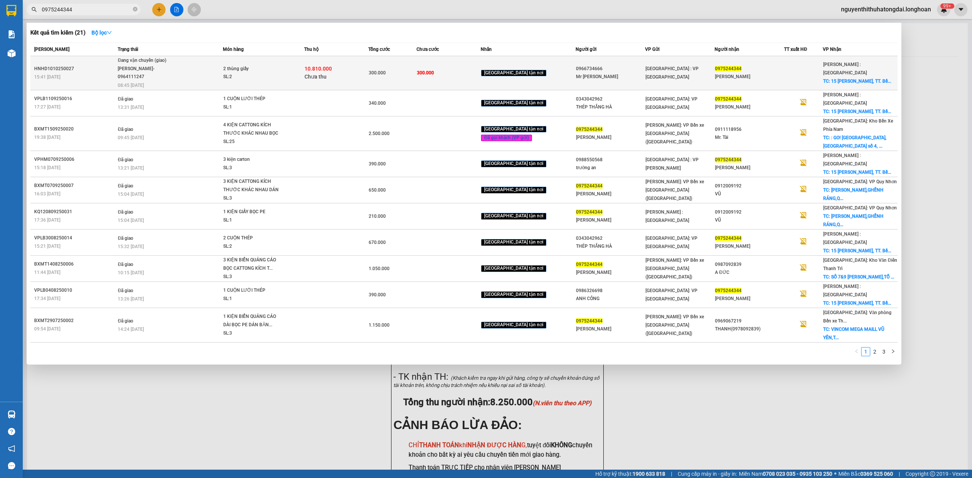
type input "0975244344"
click at [163, 58] on div "Đang vận chuyển (giao)" at bounding box center [146, 61] width 57 height 8
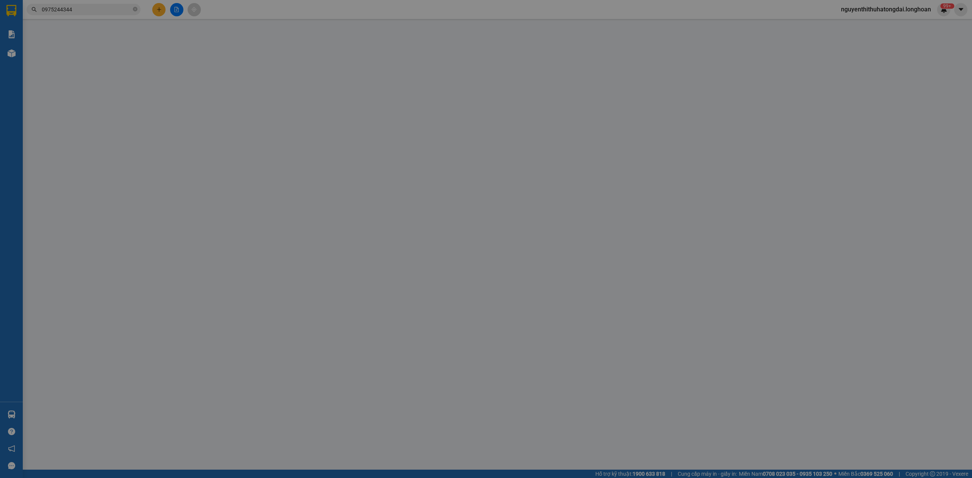
type input "0966734666"
type input "Mr Hiền"
type input "0975244344"
type input "PHẠM PHÚ LONG"
checkbox input "true"
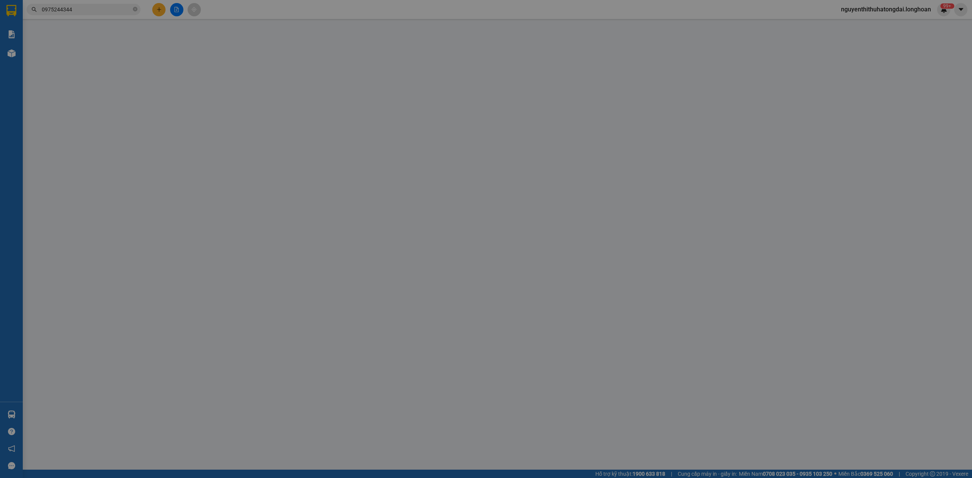
type input "15 Nguyễn Văn Siêu, TT. Bến Lức, Bến Lức, Long An"
type input "300.000"
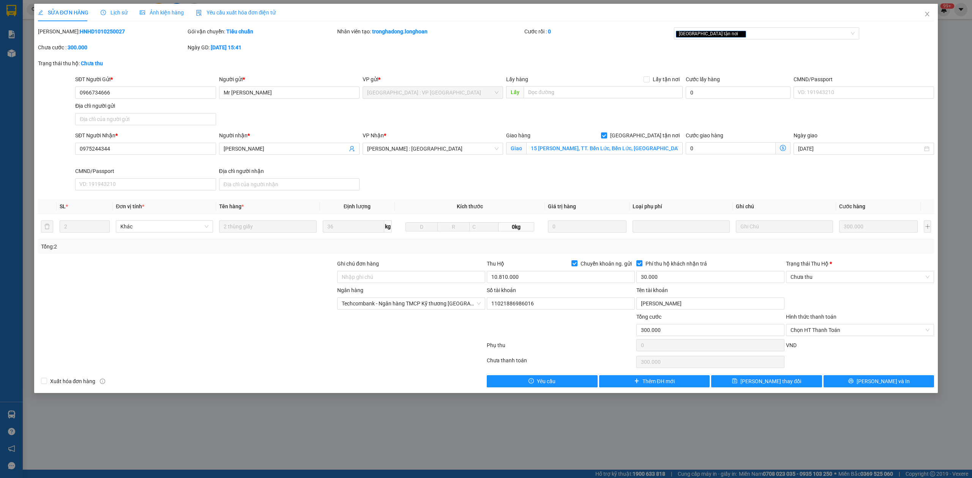
click at [112, 16] on span "Lịch sử" at bounding box center [114, 12] width 27 height 6
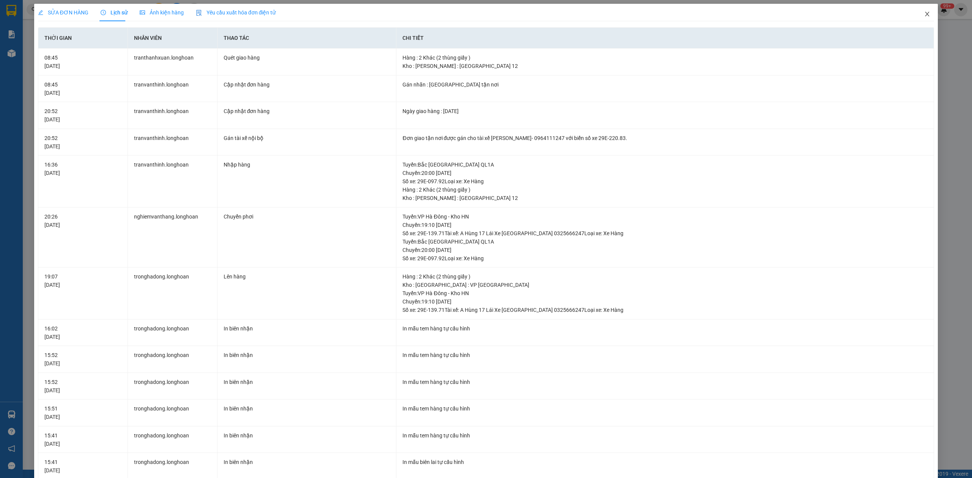
click at [917, 6] on span "Close" at bounding box center [926, 14] width 21 height 21
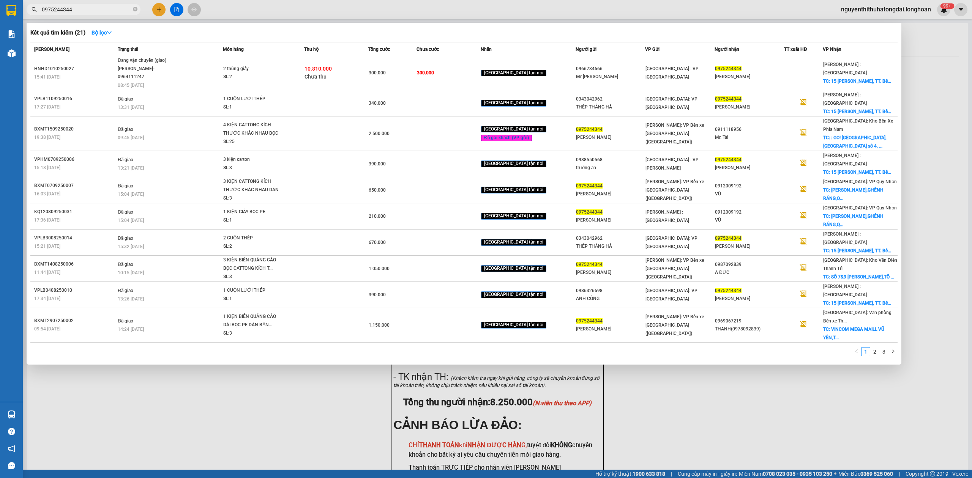
click at [84, 12] on input "0975244344" at bounding box center [87, 9] width 90 height 8
paste input "798474789"
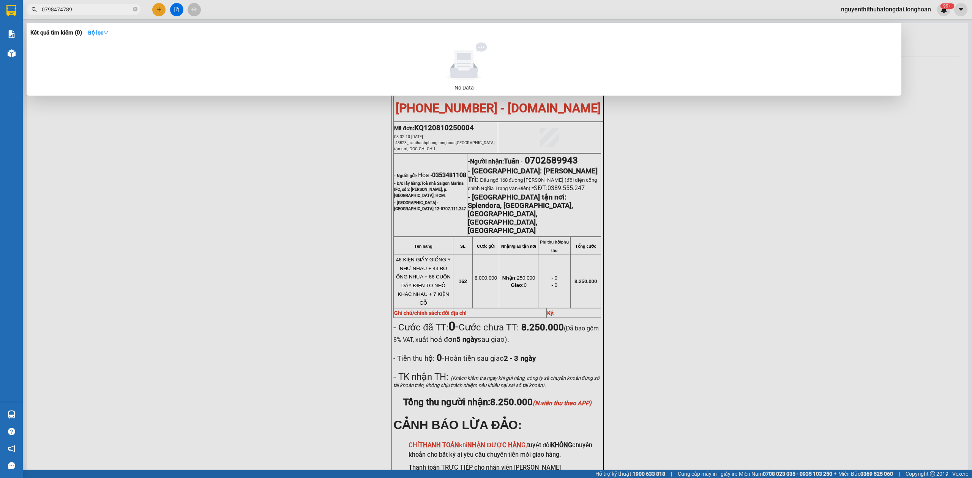
click at [72, 13] on input "0798474789" at bounding box center [87, 9] width 90 height 8
paste input "82253253"
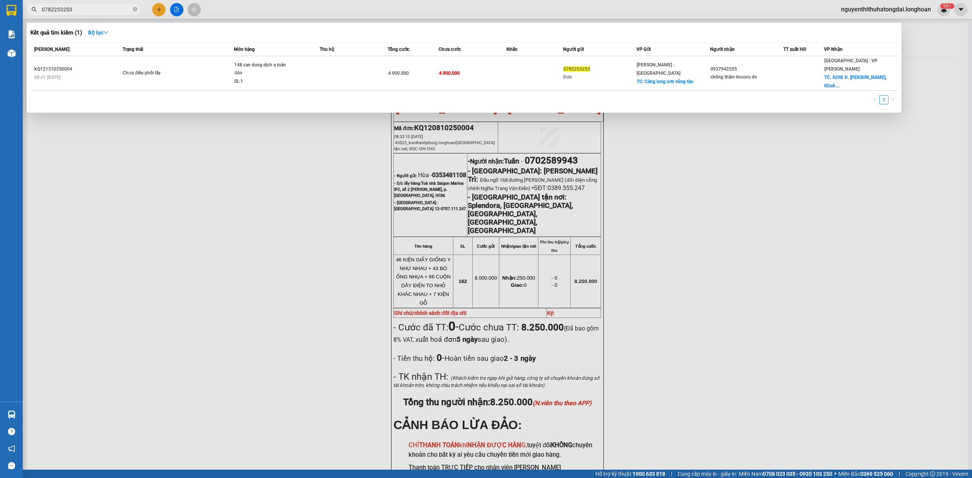
click at [98, 11] on input "0782253253" at bounding box center [87, 9] width 90 height 8
paste input "912197889"
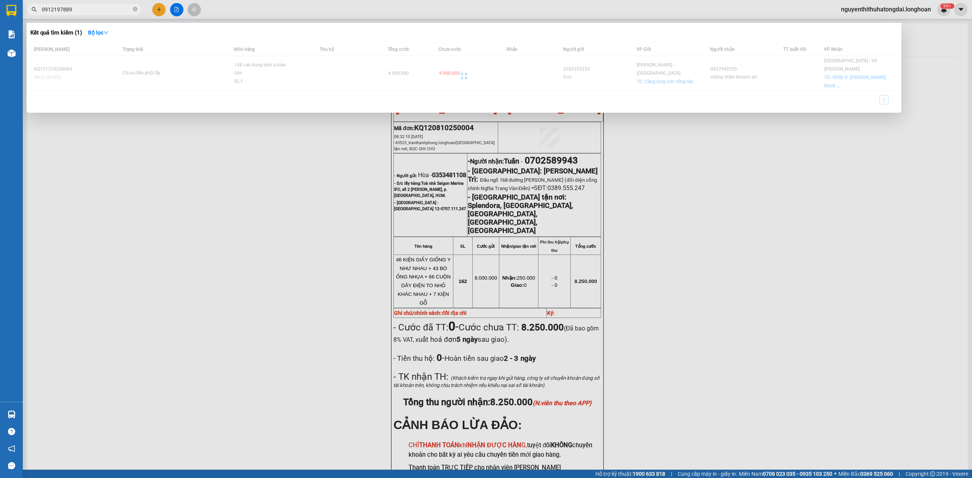
type input "0912197889"
